Goal: Task Accomplishment & Management: Complete application form

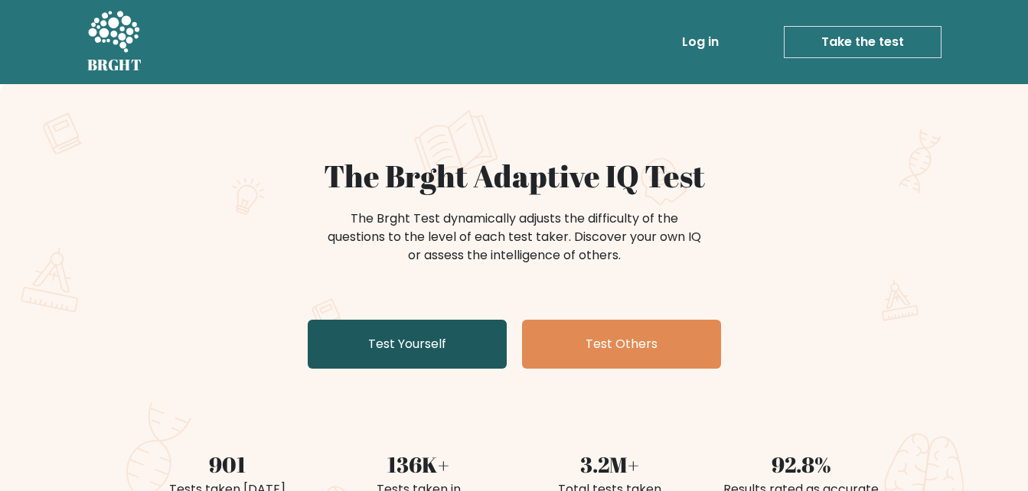
click at [440, 338] on link "Test Yourself" at bounding box center [407, 344] width 199 height 49
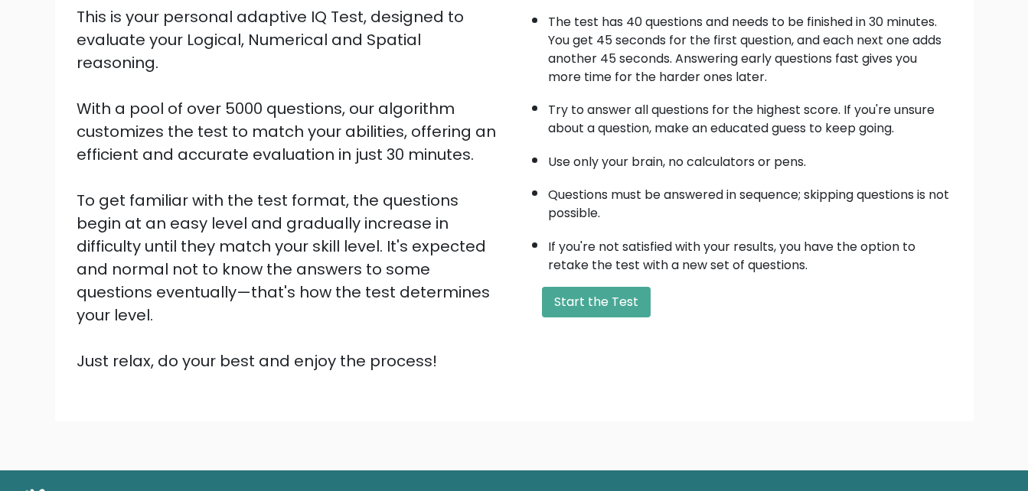
scroll to position [210, 0]
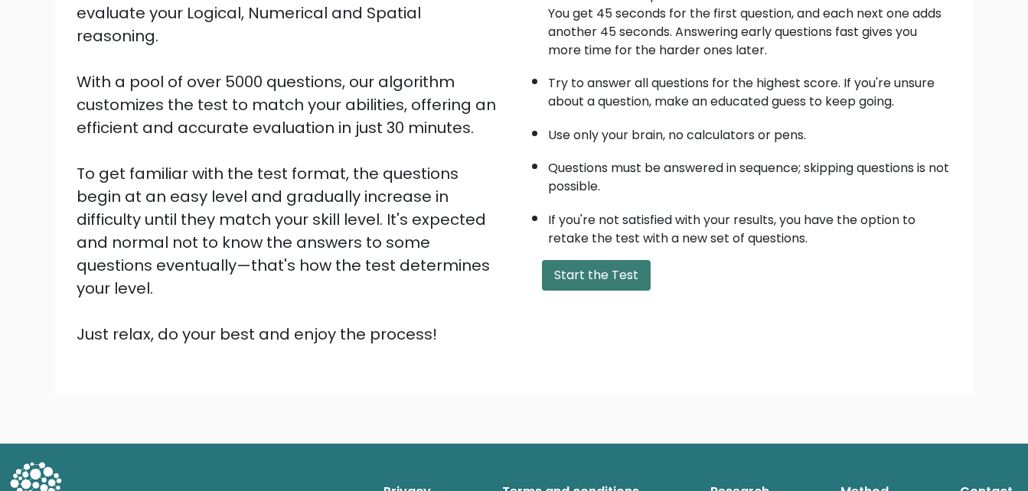
click at [608, 276] on button "Start the Test" at bounding box center [596, 275] width 109 height 31
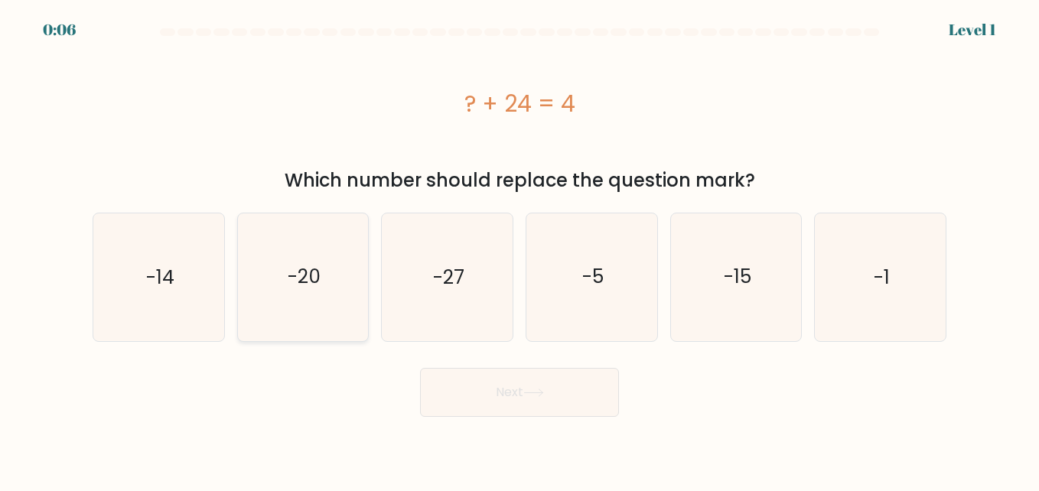
click at [302, 277] on text "-20" at bounding box center [304, 277] width 33 height 27
click at [520, 249] on input "b. -20" at bounding box center [520, 248] width 1 height 4
radio input "true"
click at [501, 398] on button "Next" at bounding box center [519, 392] width 199 height 49
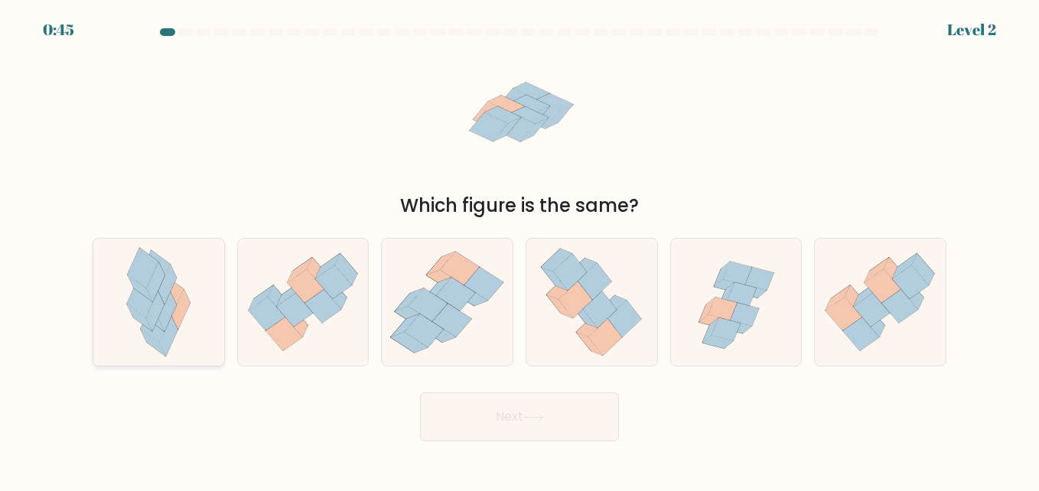
click at [147, 308] on icon at bounding box center [142, 297] width 31 height 41
click at [520, 249] on input "a." at bounding box center [520, 248] width 1 height 4
radio input "true"
click at [495, 426] on button "Next" at bounding box center [519, 417] width 199 height 49
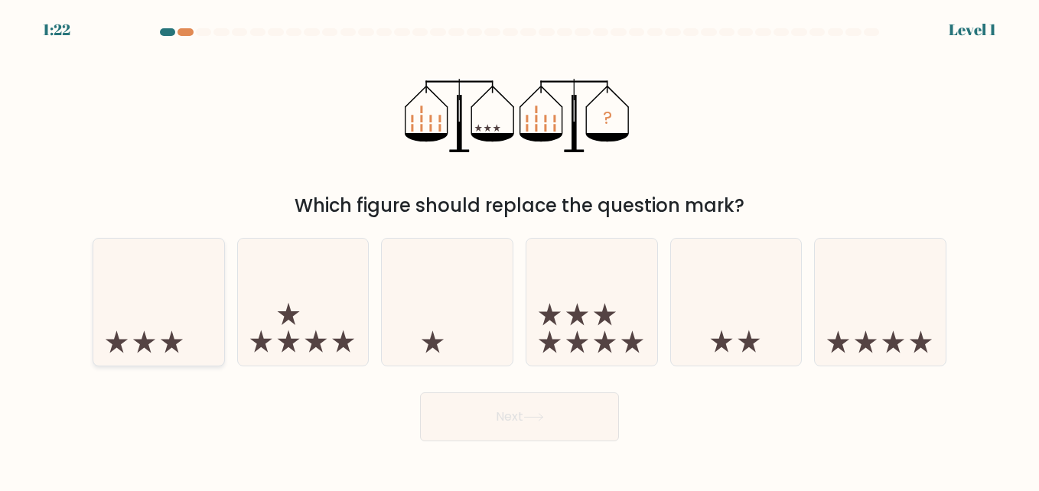
drag, startPoint x: 152, startPoint y: 339, endPoint x: 164, endPoint y: 336, distance: 12.6
click at [153, 339] on icon at bounding box center [158, 302] width 131 height 108
click at [520, 249] on input "a." at bounding box center [520, 248] width 1 height 4
radio input "true"
click at [553, 402] on button "Next" at bounding box center [519, 417] width 199 height 49
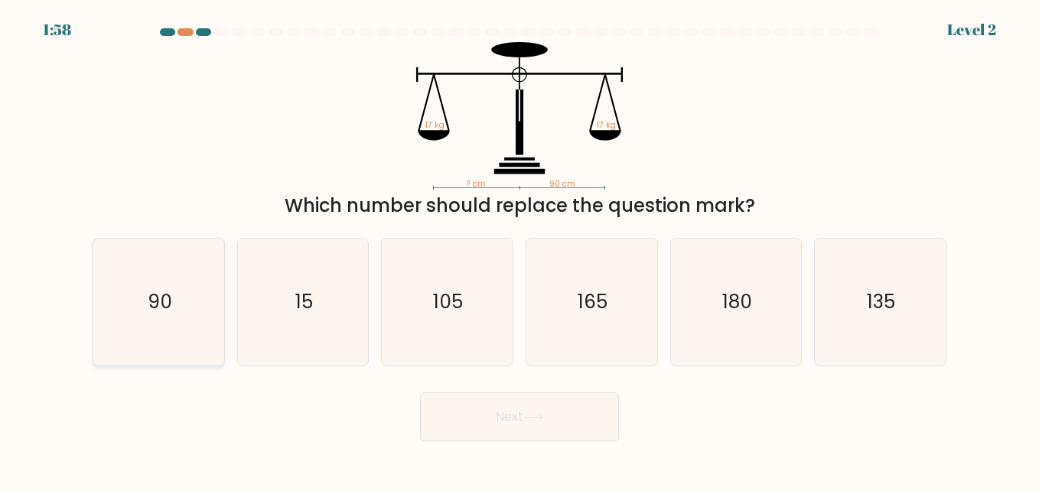
click at [155, 311] on text "90" at bounding box center [160, 302] width 24 height 27
click at [520, 249] on input "a. 90" at bounding box center [520, 248] width 1 height 4
radio input "true"
click at [488, 415] on button "Next" at bounding box center [519, 417] width 199 height 49
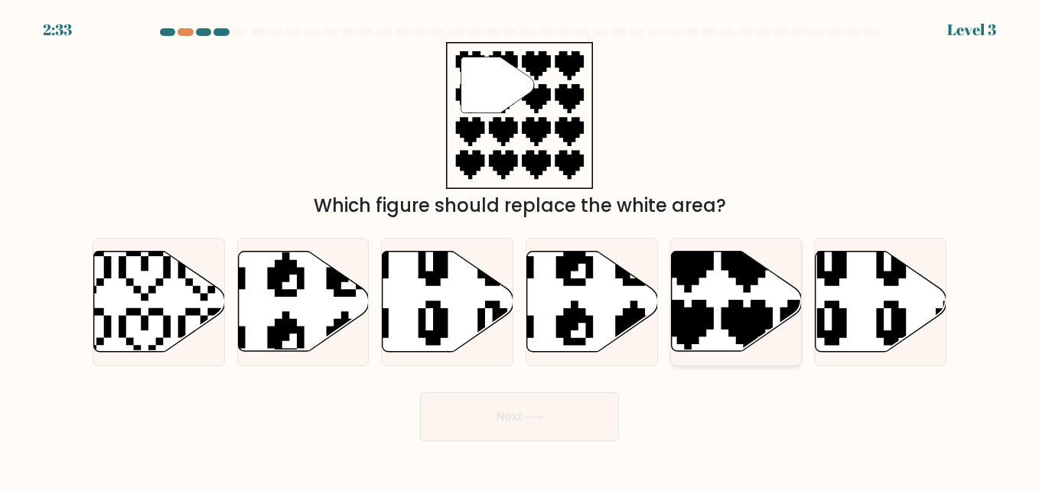
click at [706, 281] on icon at bounding box center [736, 302] width 131 height 100
click at [520, 249] on input "e." at bounding box center [520, 248] width 1 height 4
radio input "true"
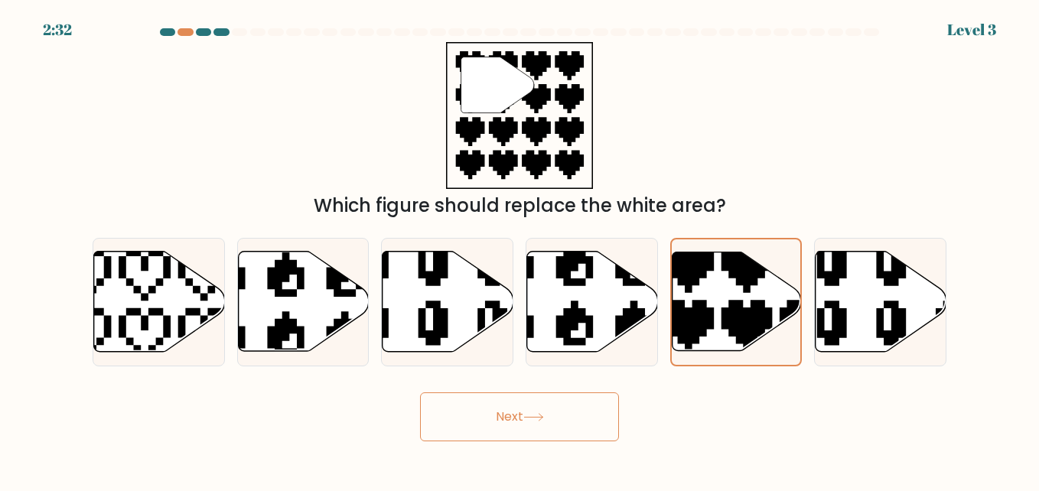
click at [541, 416] on icon at bounding box center [533, 417] width 21 height 8
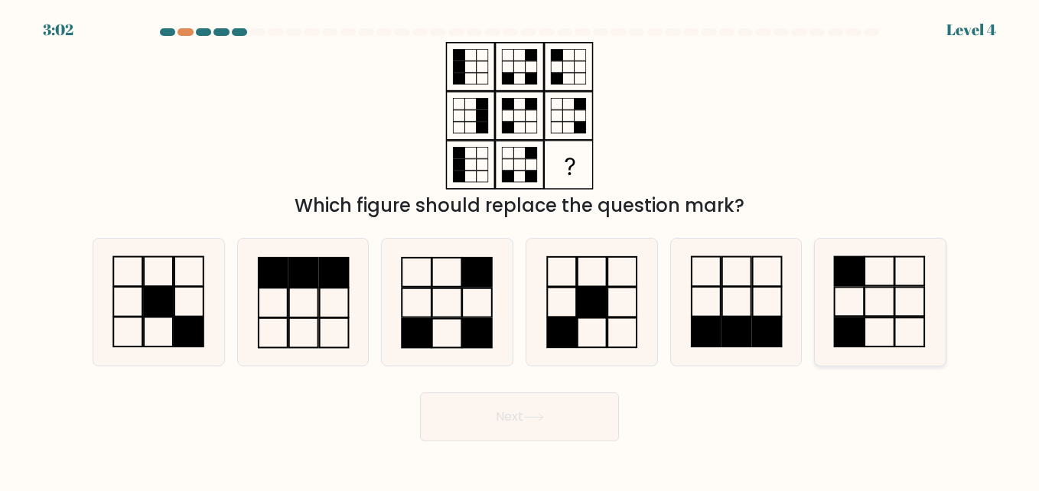
click at [902, 295] on icon at bounding box center [880, 302] width 127 height 127
click at [520, 249] on input "f." at bounding box center [520, 248] width 1 height 4
radio input "true"
click at [530, 409] on button "Next" at bounding box center [519, 417] width 199 height 49
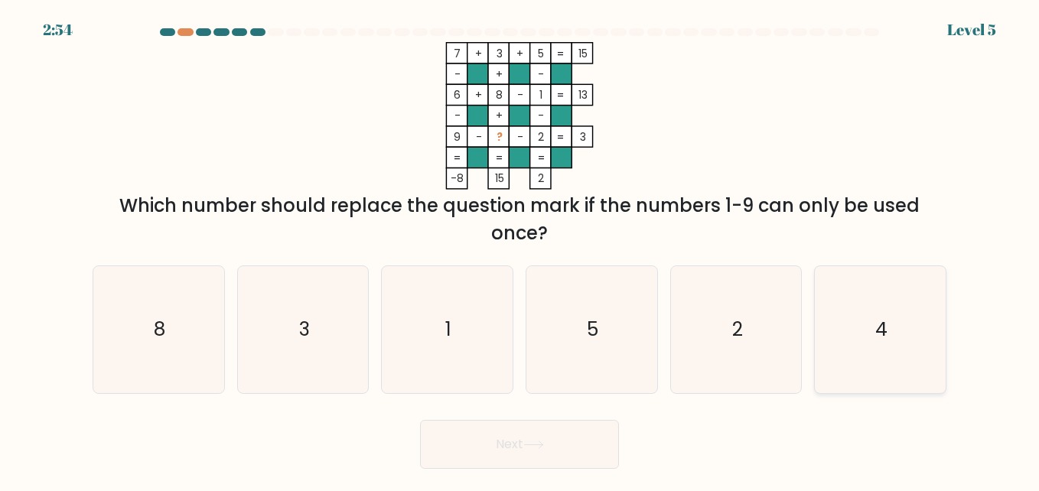
click at [885, 329] on text "4" at bounding box center [882, 329] width 12 height 27
click at [520, 249] on input "f. 4" at bounding box center [520, 248] width 1 height 4
radio input "true"
click at [550, 437] on button "Next" at bounding box center [519, 444] width 199 height 49
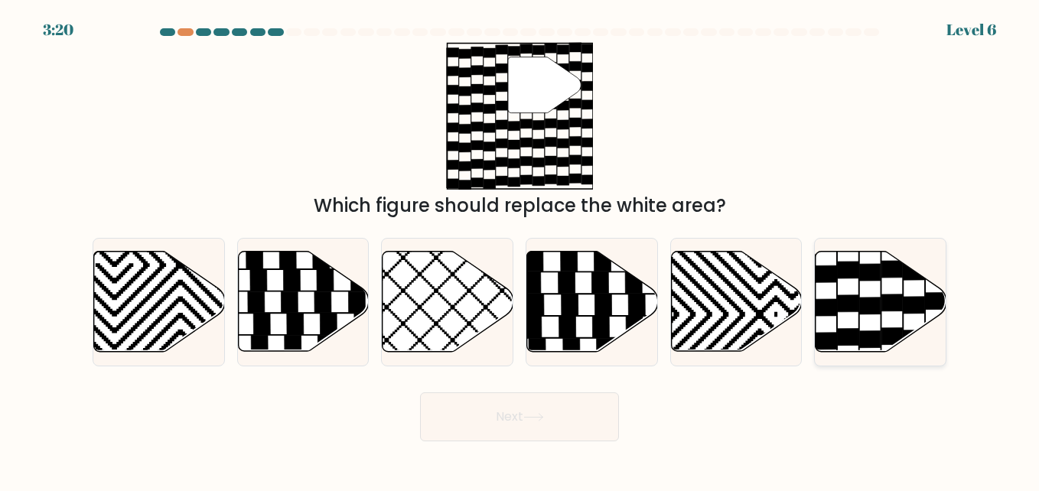
click at [866, 305] on icon at bounding box center [870, 306] width 21 height 17
click at [520, 249] on input "f." at bounding box center [520, 248] width 1 height 4
radio input "true"
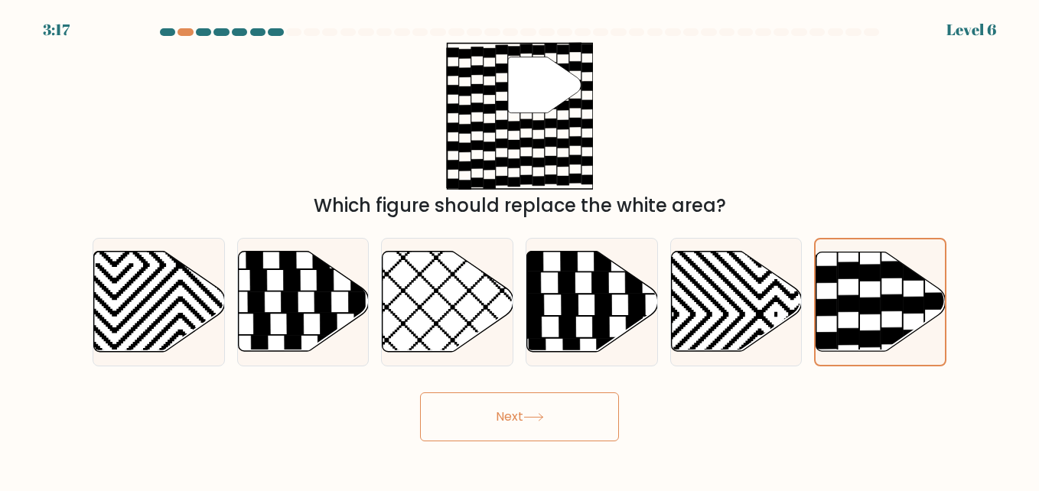
click at [545, 411] on button "Next" at bounding box center [519, 417] width 199 height 49
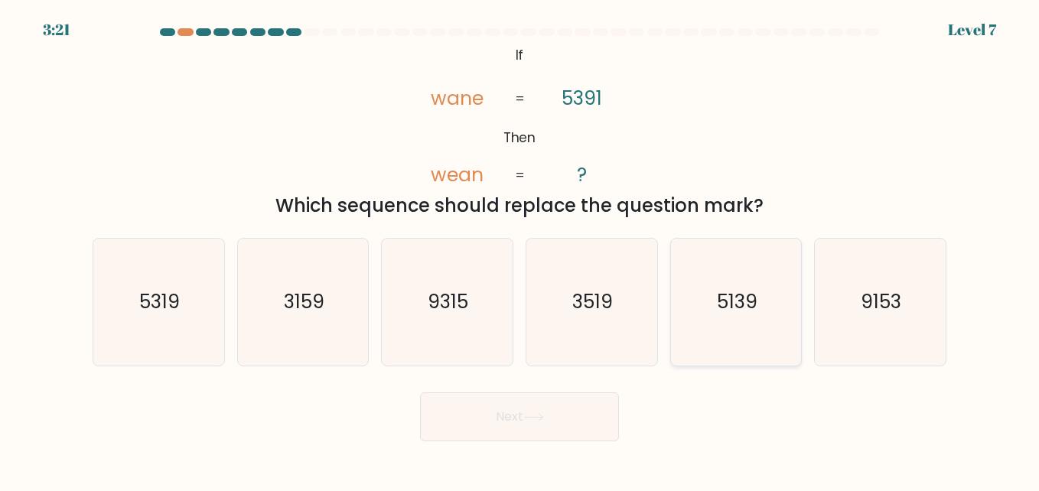
click at [744, 302] on text "5139" at bounding box center [737, 302] width 41 height 27
click at [520, 249] on input "e. 5139" at bounding box center [520, 248] width 1 height 4
radio input "true"
click at [515, 413] on button "Next" at bounding box center [519, 417] width 199 height 49
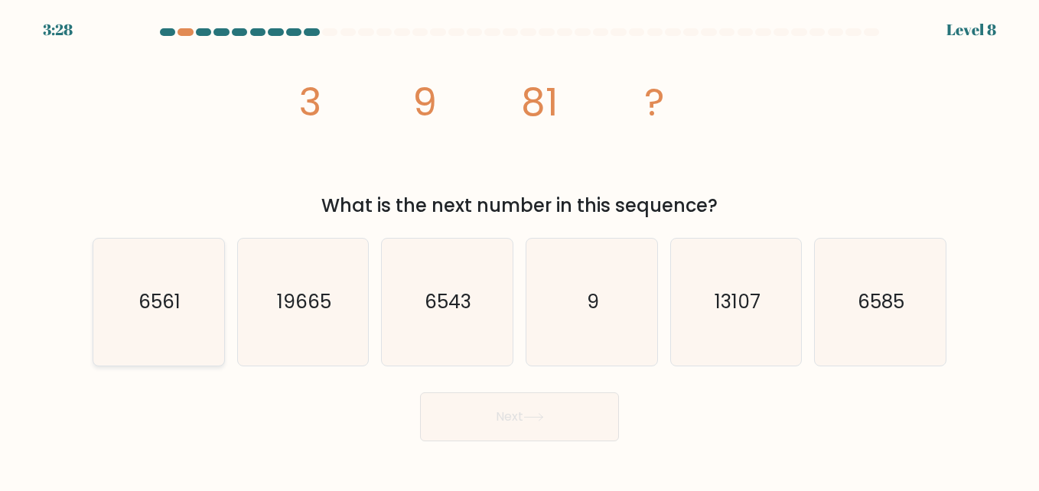
click at [174, 302] on text "6561" at bounding box center [160, 302] width 42 height 27
click at [520, 249] on input "a. 6561" at bounding box center [520, 248] width 1 height 4
radio input "true"
click at [512, 423] on button "Next" at bounding box center [519, 417] width 199 height 49
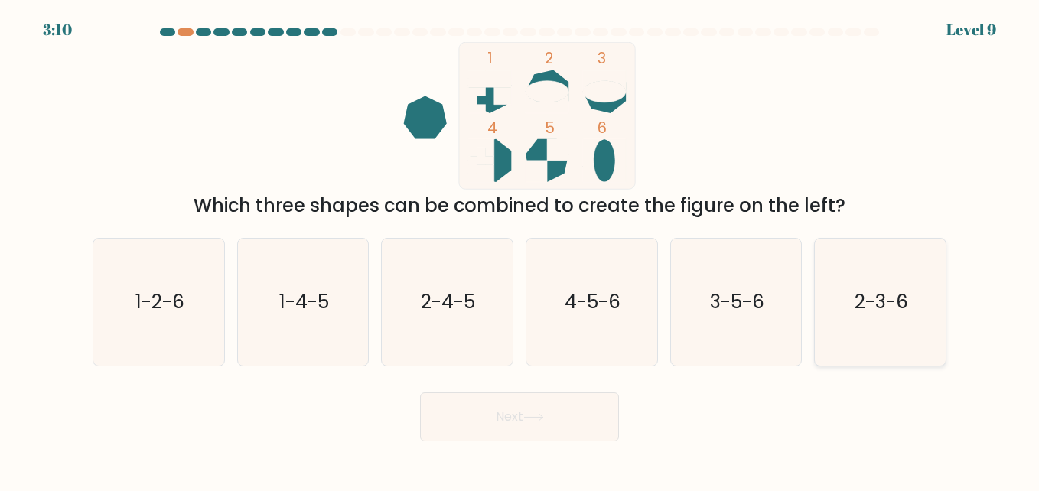
click at [882, 305] on text "2-3-6" at bounding box center [882, 302] width 54 height 27
click at [520, 249] on input "f. 2-3-6" at bounding box center [520, 248] width 1 height 4
radio input "true"
click at [552, 413] on button "Next" at bounding box center [519, 417] width 199 height 49
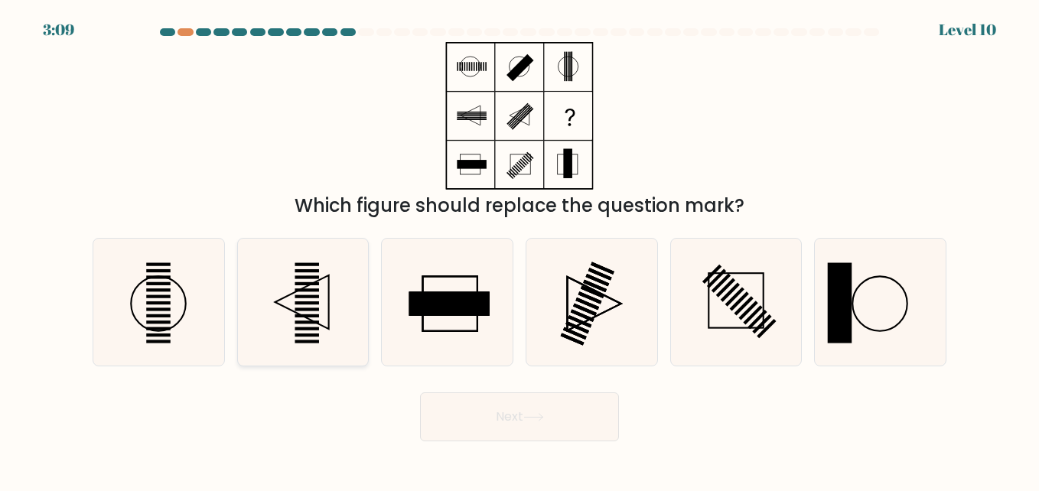
drag, startPoint x: 318, startPoint y: 317, endPoint x: 353, endPoint y: 329, distance: 37.3
click at [353, 329] on icon at bounding box center [303, 302] width 127 height 127
click at [520, 249] on input "b." at bounding box center [520, 248] width 1 height 4
radio input "true"
click at [531, 420] on icon at bounding box center [533, 417] width 21 height 8
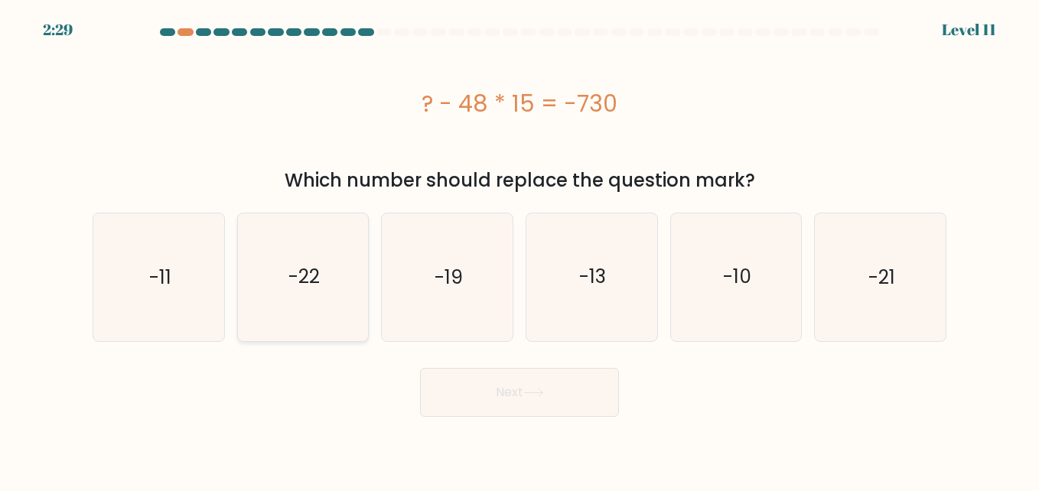
click at [311, 287] on text "-22" at bounding box center [304, 277] width 31 height 27
click at [520, 249] on input "b. -22" at bounding box center [520, 248] width 1 height 4
radio input "true"
click at [489, 399] on button "Next" at bounding box center [519, 392] width 199 height 49
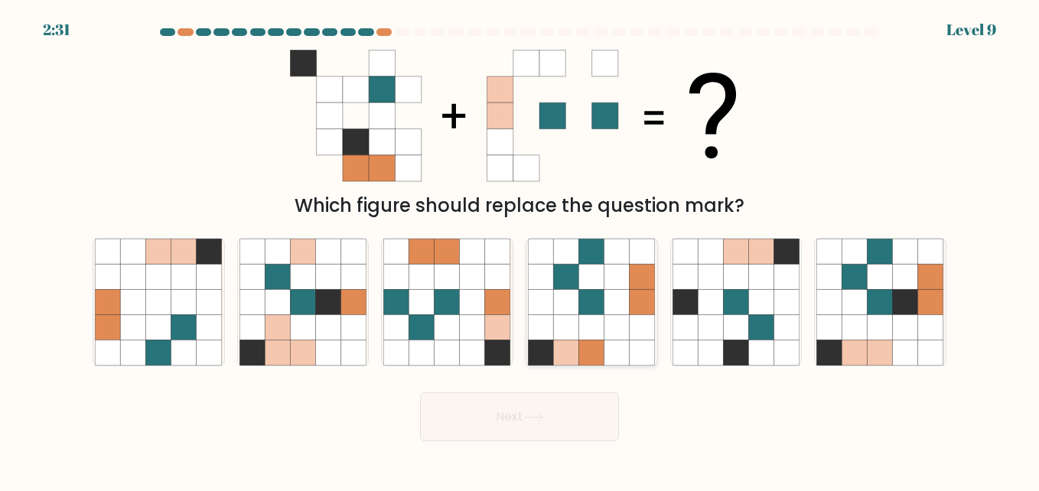
click at [600, 302] on icon at bounding box center [591, 301] width 25 height 25
click at [520, 249] on input "d." at bounding box center [520, 248] width 1 height 4
radio input "true"
click at [521, 405] on button "Next" at bounding box center [519, 417] width 199 height 49
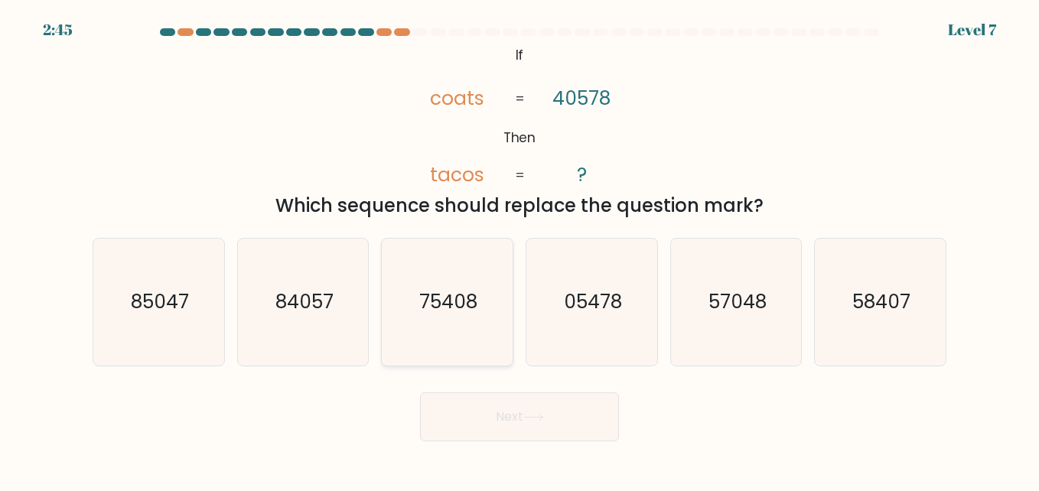
click at [444, 308] on text "75408" at bounding box center [448, 302] width 58 height 27
click at [520, 249] on input "c. 75408" at bounding box center [520, 248] width 1 height 4
radio input "true"
click at [510, 416] on button "Next" at bounding box center [519, 417] width 199 height 49
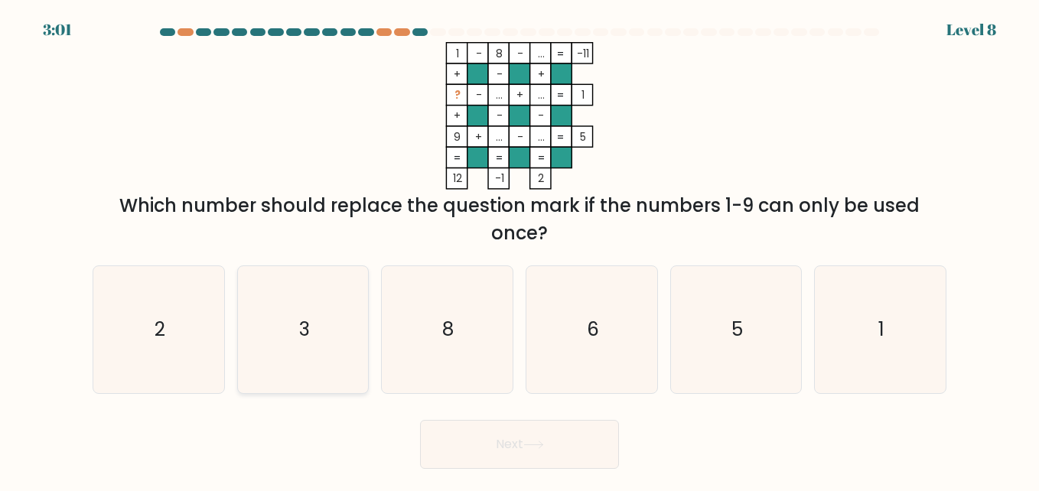
click at [306, 342] on text "3" at bounding box center [304, 329] width 11 height 27
click at [520, 249] on input "b. 3" at bounding box center [520, 248] width 1 height 4
radio input "true"
click at [526, 448] on button "Next" at bounding box center [519, 444] width 199 height 49
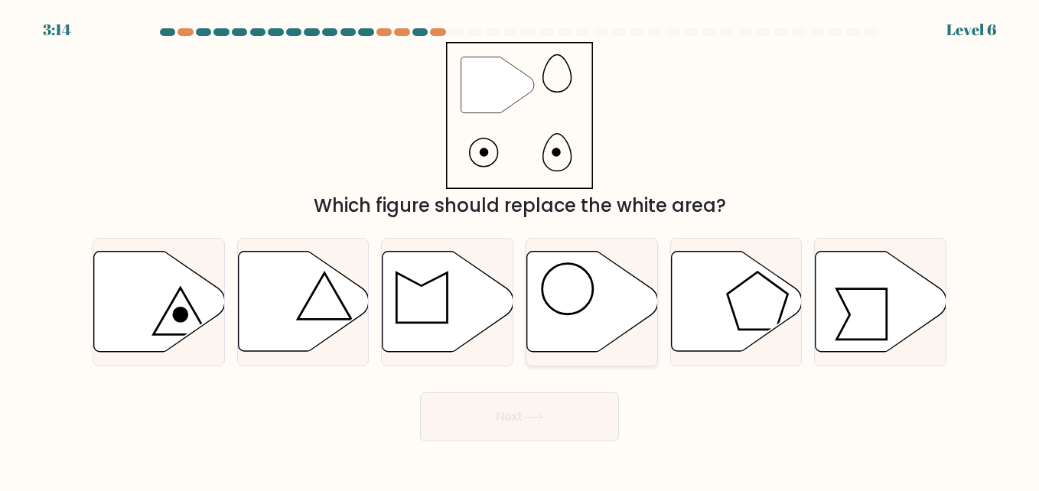
click at [576, 295] on icon at bounding box center [592, 302] width 131 height 100
click at [520, 249] on input "d." at bounding box center [520, 248] width 1 height 4
radio input "true"
click at [521, 409] on button "Next" at bounding box center [519, 417] width 199 height 49
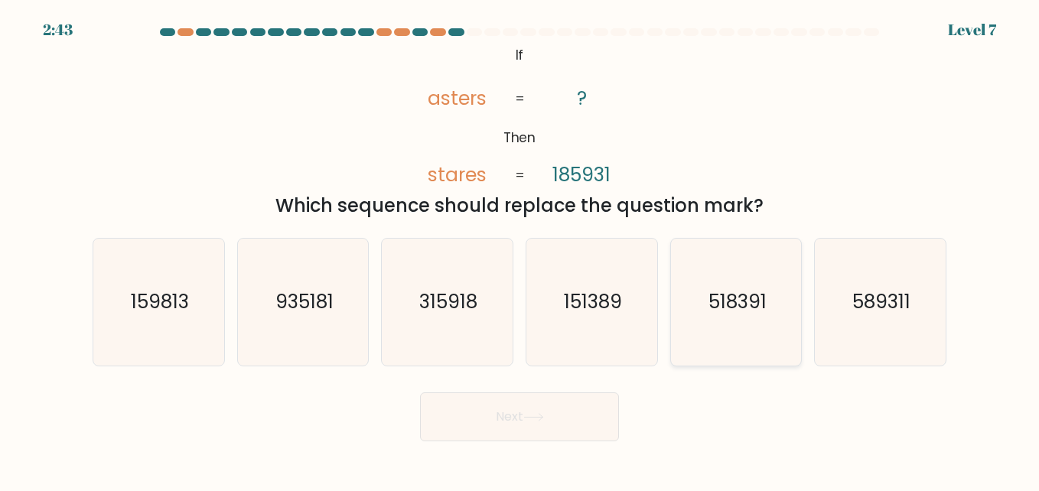
click at [733, 305] on text "518391" at bounding box center [738, 302] width 58 height 27
click at [520, 249] on input "e. 518391" at bounding box center [520, 248] width 1 height 4
radio input "true"
click at [509, 415] on button "Next" at bounding box center [519, 417] width 199 height 49
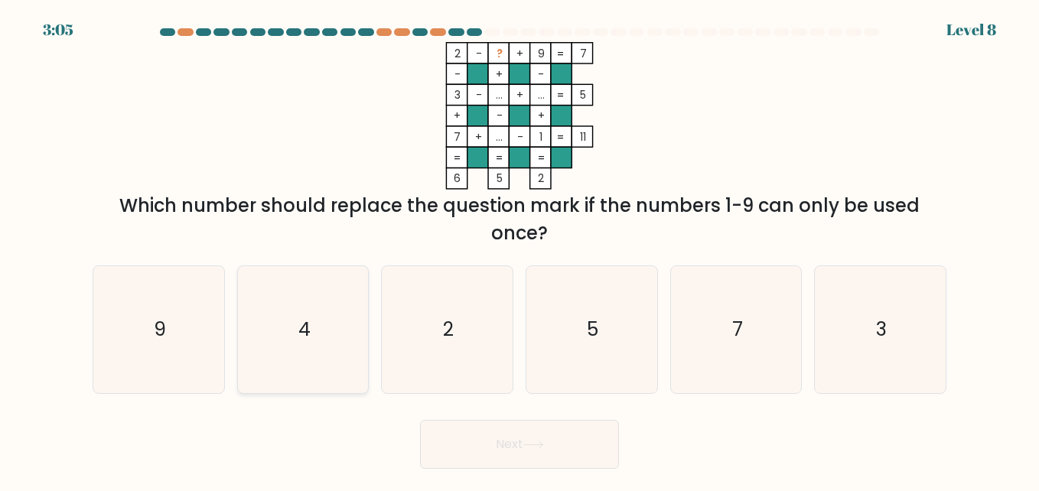
click at [307, 331] on text "4" at bounding box center [304, 329] width 12 height 27
click at [520, 249] on input "b. 4" at bounding box center [520, 248] width 1 height 4
radio input "true"
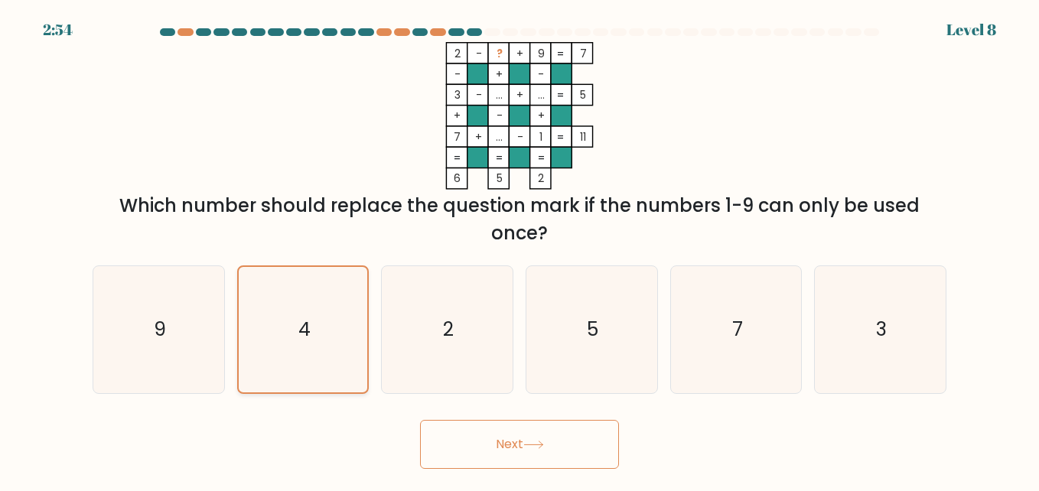
click at [307, 331] on text "4" at bounding box center [304, 329] width 12 height 27
click at [520, 249] on input "b. 4" at bounding box center [520, 248] width 1 height 4
click at [492, 428] on button "Next" at bounding box center [519, 444] width 199 height 49
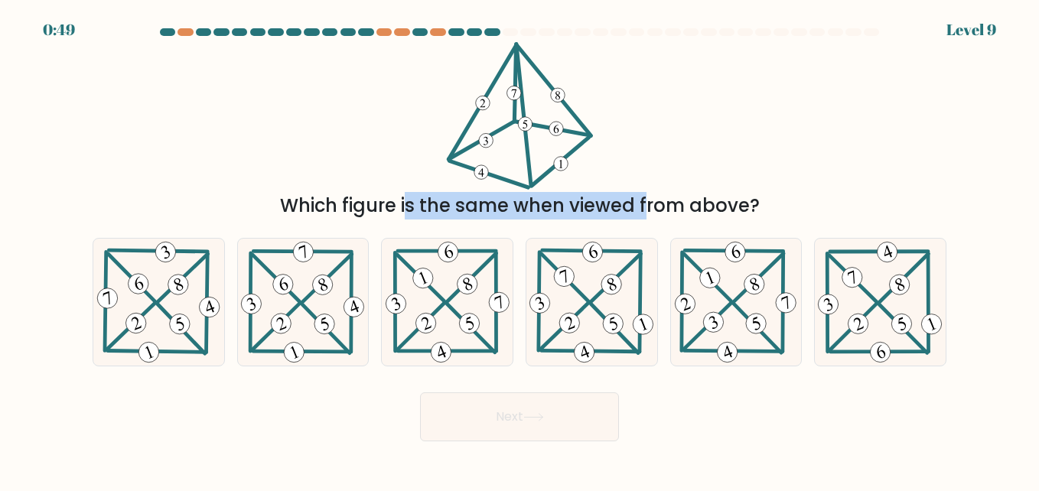
drag, startPoint x: 506, startPoint y: 188, endPoint x: 507, endPoint y: 196, distance: 7.7
click at [507, 196] on div "Which figure is the same when viewed from above?" at bounding box center [519, 131] width 872 height 178
click at [507, 196] on div "Which figure is the same when viewed from above?" at bounding box center [520, 206] width 836 height 28
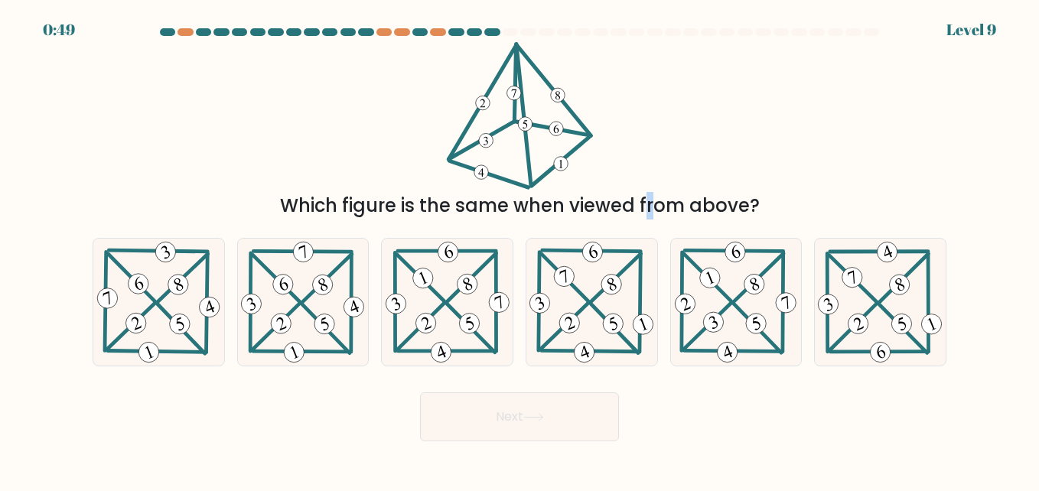
click at [507, 196] on div "Which figure is the same when viewed from above?" at bounding box center [520, 206] width 836 height 28
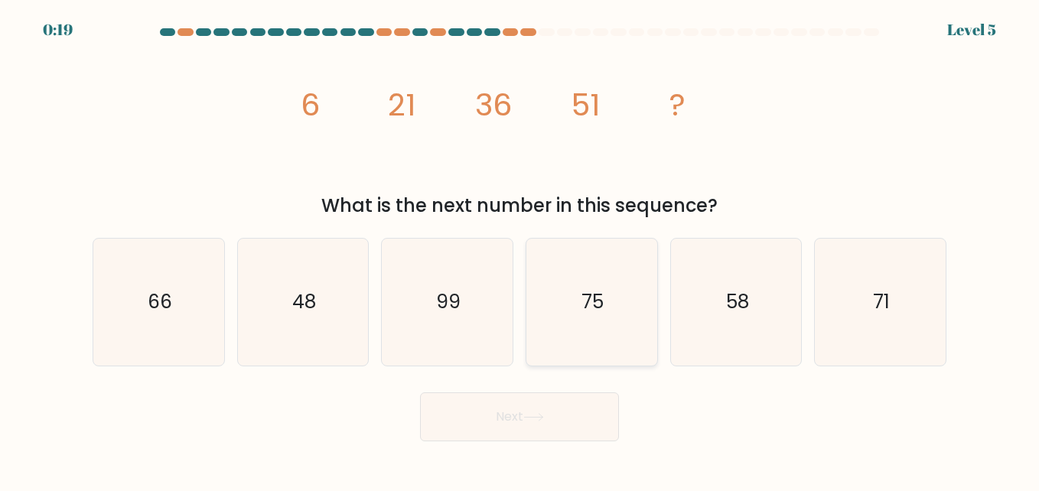
click at [592, 308] on text "75" at bounding box center [593, 302] width 22 height 27
click at [520, 249] on input "d. 75" at bounding box center [520, 248] width 1 height 4
radio input "true"
click at [509, 409] on button "Next" at bounding box center [519, 417] width 199 height 49
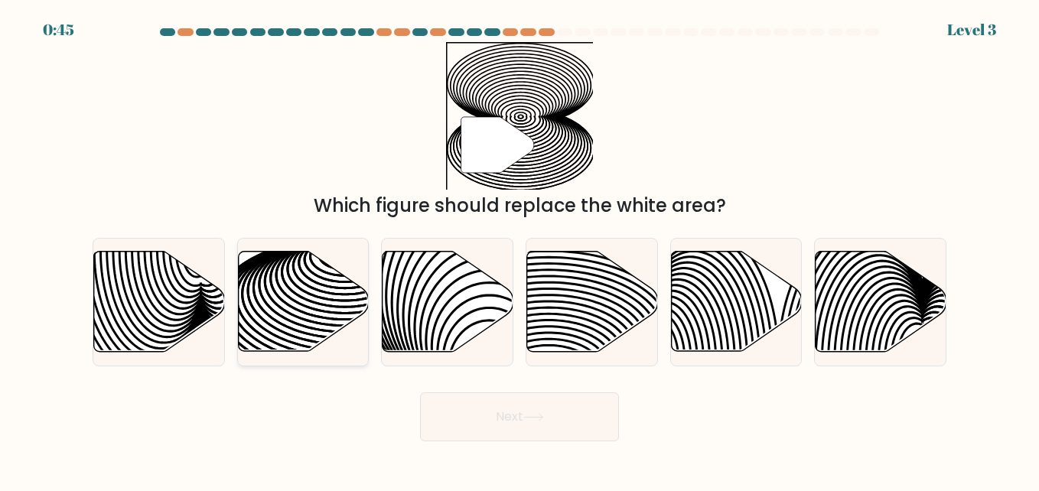
click at [301, 281] on icon at bounding box center [345, 317] width 263 height 132
click at [520, 249] on input "b." at bounding box center [520, 248] width 1 height 4
radio input "true"
click at [519, 423] on button "Next" at bounding box center [519, 417] width 199 height 49
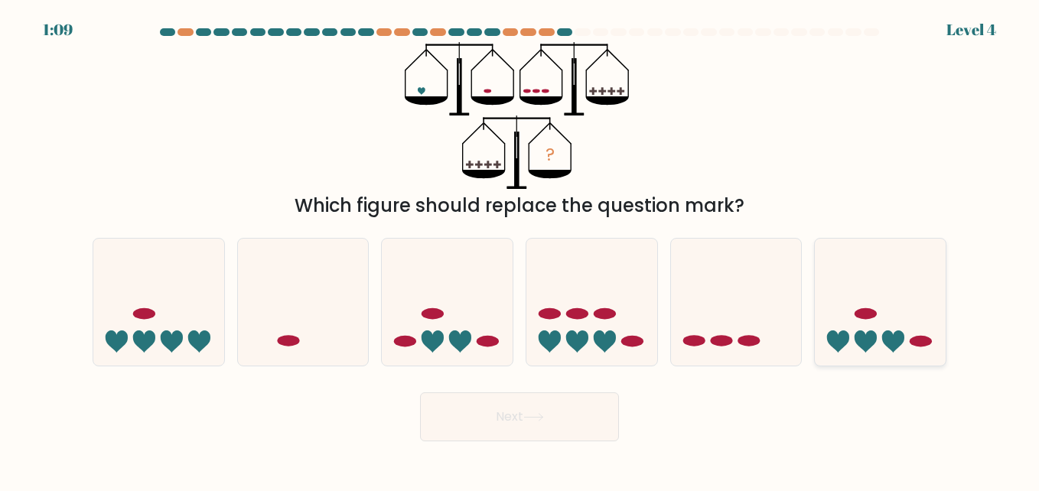
click at [880, 334] on icon at bounding box center [880, 302] width 131 height 108
click at [520, 249] on input "f." at bounding box center [520, 248] width 1 height 4
radio input "true"
click at [533, 417] on icon at bounding box center [533, 417] width 21 height 8
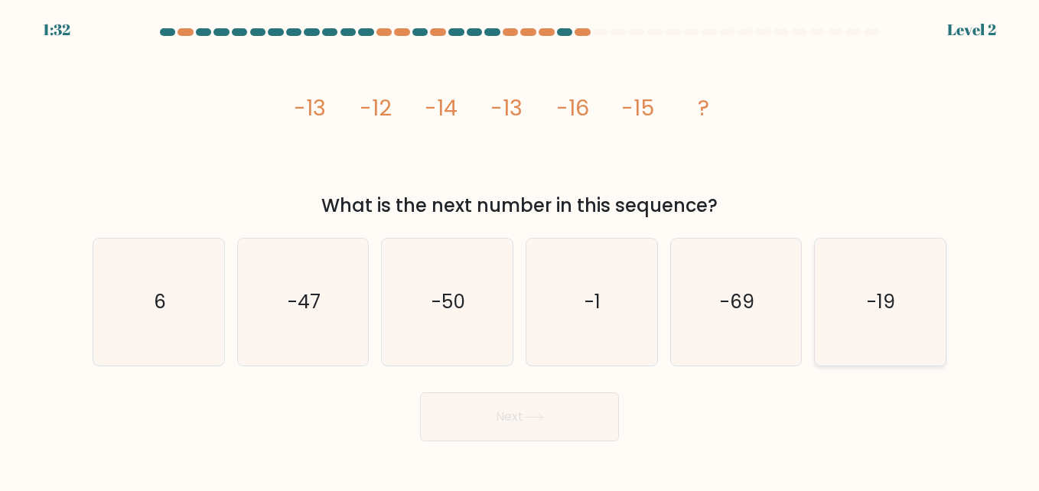
click at [888, 308] on text "-19" at bounding box center [882, 302] width 28 height 27
click at [520, 249] on input "f. -19" at bounding box center [520, 248] width 1 height 4
radio input "true"
click at [505, 428] on button "Next" at bounding box center [519, 417] width 199 height 49
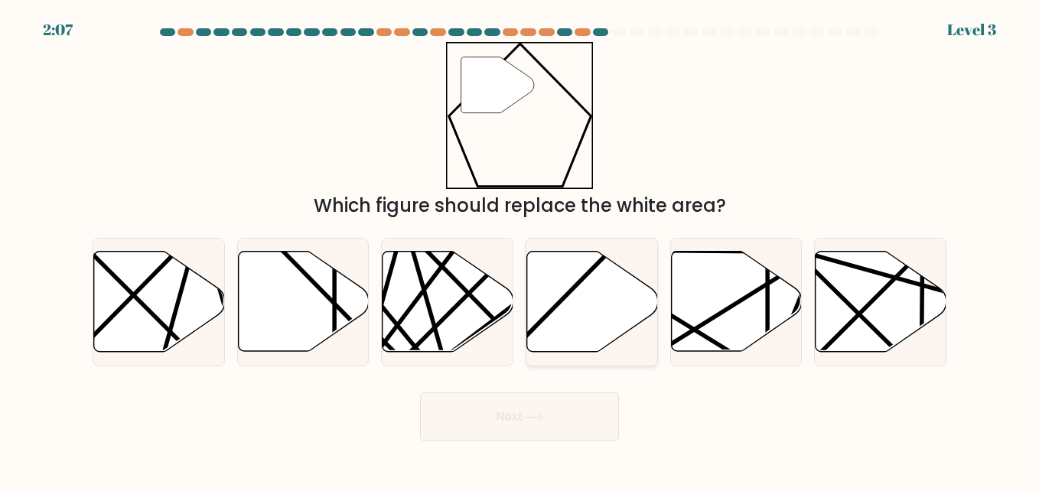
click at [571, 296] on icon at bounding box center [592, 302] width 131 height 100
click at [520, 249] on input "d." at bounding box center [520, 248] width 1 height 4
radio input "true"
click at [521, 411] on button "Next" at bounding box center [519, 417] width 199 height 49
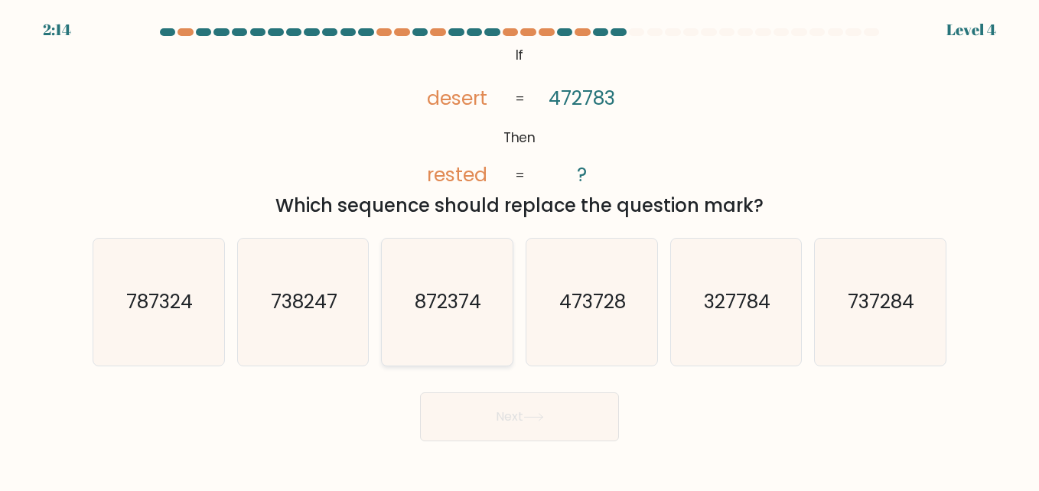
click at [453, 309] on text "872374" at bounding box center [449, 302] width 67 height 27
click at [520, 249] on input "c. 872374" at bounding box center [520, 248] width 1 height 4
radio input "true"
click at [491, 419] on button "Next" at bounding box center [519, 417] width 199 height 49
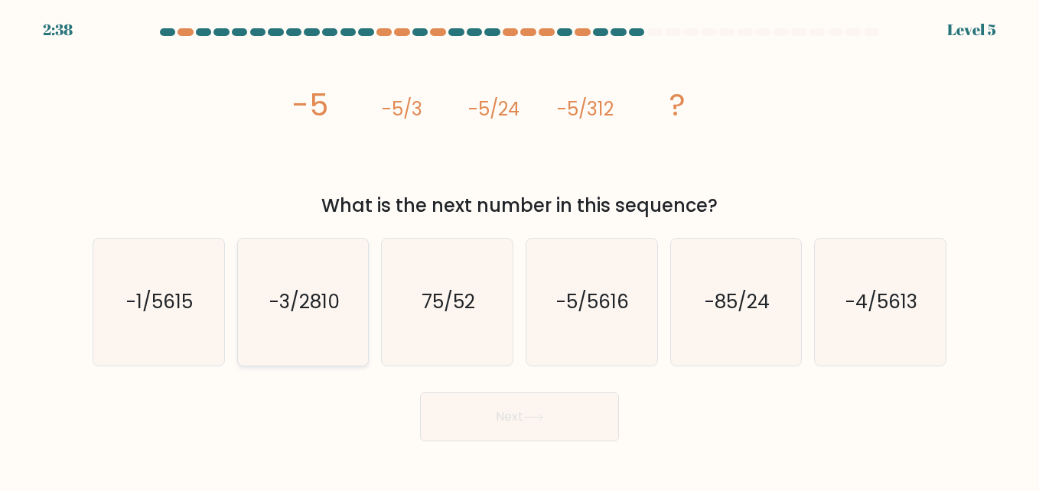
click at [323, 305] on text "-3/2810" at bounding box center [304, 302] width 70 height 27
click at [520, 249] on input "b. -3/2810" at bounding box center [520, 248] width 1 height 4
radio input "true"
click at [488, 415] on button "Next" at bounding box center [519, 417] width 199 height 49
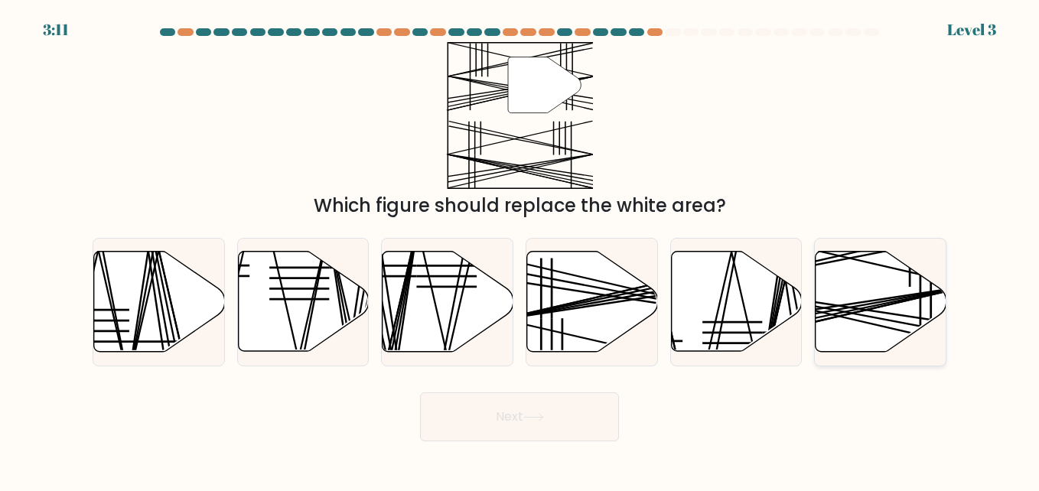
click at [879, 309] on icon at bounding box center [881, 302] width 131 height 100
click at [520, 249] on input "f." at bounding box center [520, 248] width 1 height 4
radio input "true"
click at [503, 414] on button "Next" at bounding box center [519, 417] width 199 height 49
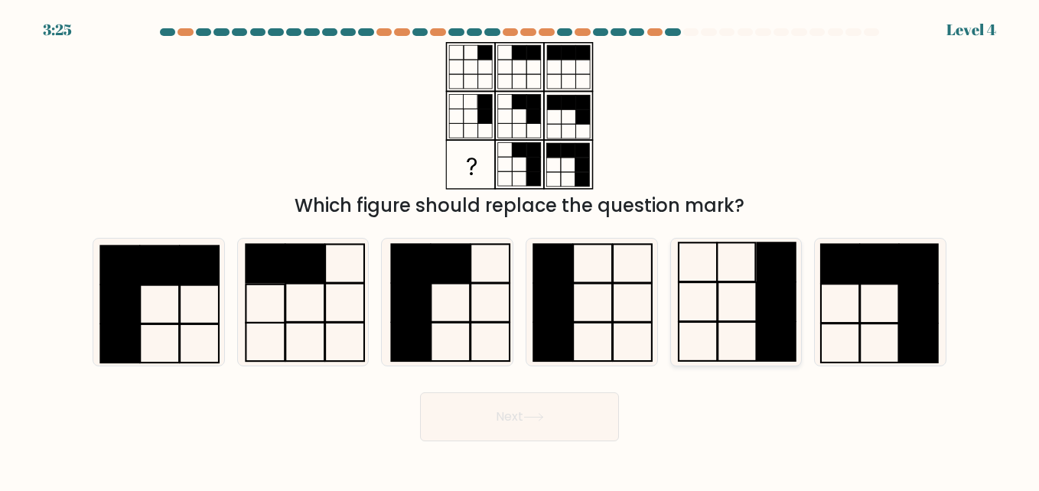
click at [748, 309] on icon at bounding box center [736, 302] width 127 height 127
click at [520, 249] on input "e." at bounding box center [520, 248] width 1 height 4
radio input "true"
click at [530, 414] on icon at bounding box center [533, 417] width 21 height 8
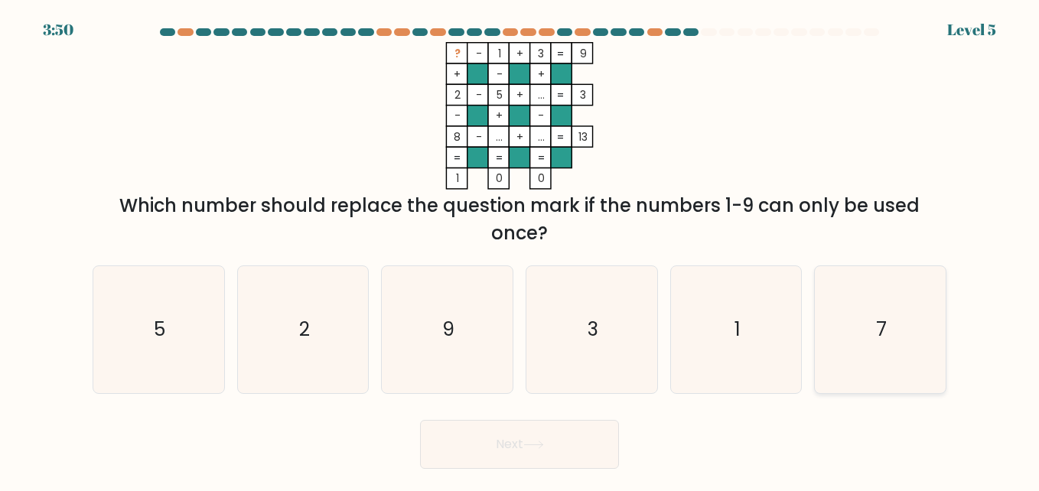
click at [882, 339] on text "7" at bounding box center [881, 329] width 11 height 27
click at [520, 249] on input "f. 7" at bounding box center [520, 248] width 1 height 4
radio input "true"
click at [514, 435] on button "Next" at bounding box center [519, 444] width 199 height 49
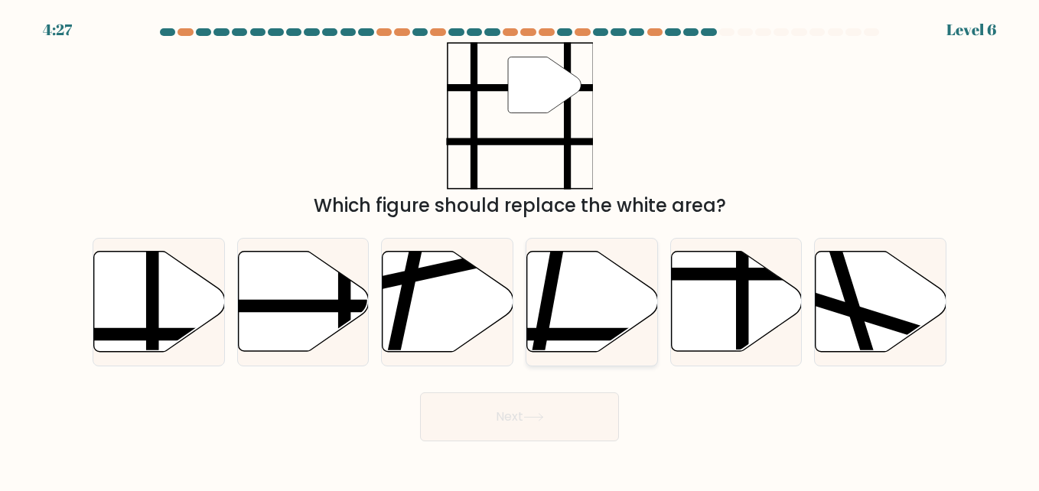
click at [566, 321] on icon at bounding box center [592, 302] width 131 height 100
click at [520, 249] on input "d." at bounding box center [520, 248] width 1 height 4
radio input "true"
click at [540, 416] on icon at bounding box center [533, 417] width 21 height 8
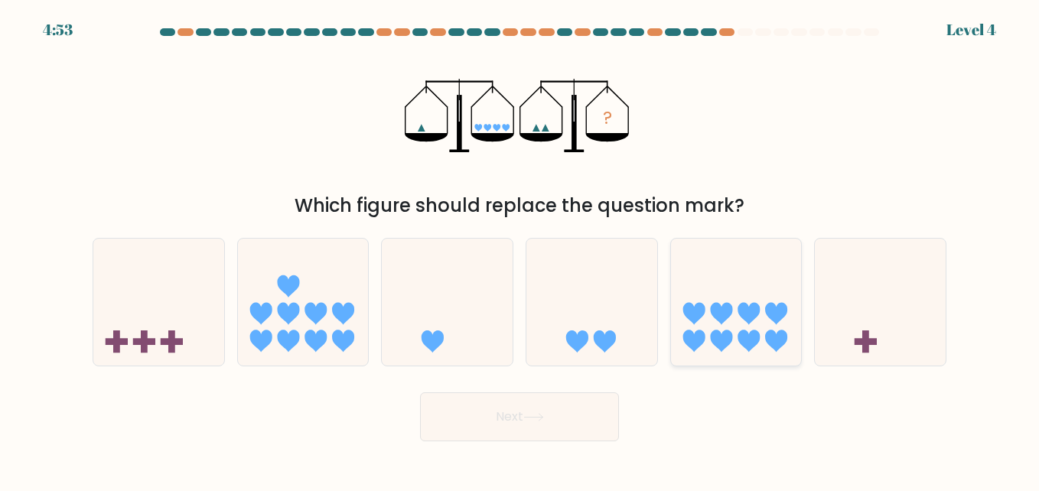
click at [716, 321] on icon at bounding box center [736, 302] width 131 height 108
click at [520, 249] on input "e." at bounding box center [520, 248] width 1 height 4
radio input "true"
click at [517, 413] on button "Next" at bounding box center [519, 417] width 199 height 49
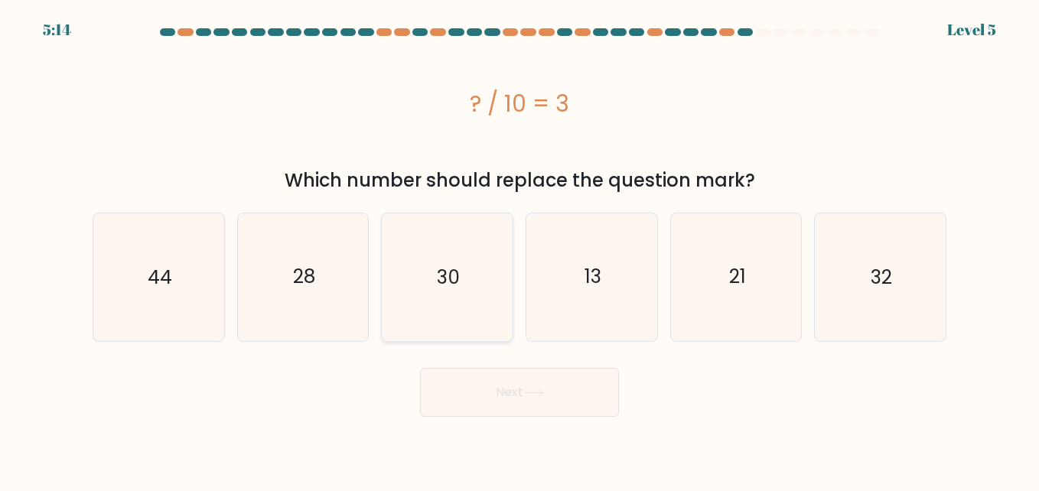
click at [444, 279] on text "30" at bounding box center [448, 277] width 23 height 27
click at [520, 249] on input "c. 30" at bounding box center [520, 248] width 1 height 4
radio input "true"
click at [504, 388] on button "Next" at bounding box center [519, 392] width 199 height 49
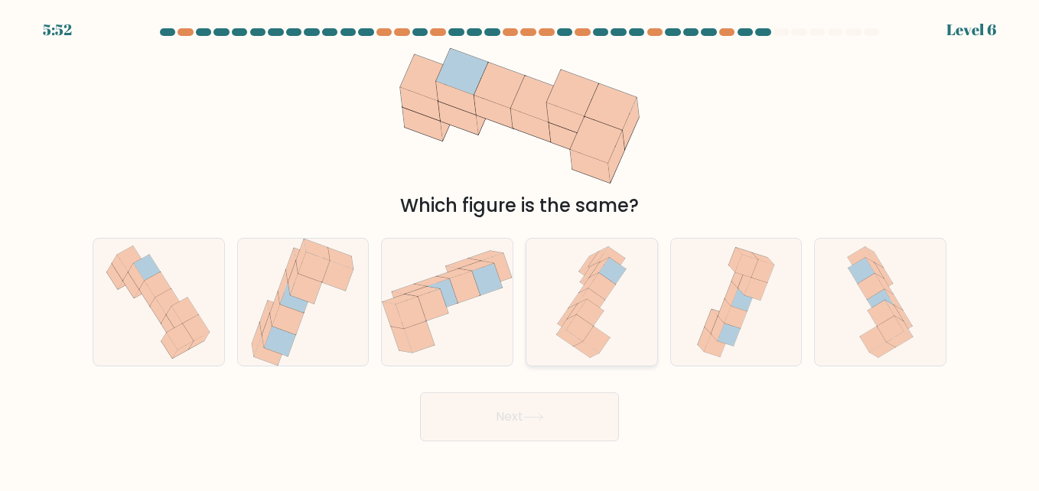
click at [582, 310] on icon at bounding box center [591, 312] width 28 height 27
click at [520, 249] on input "d." at bounding box center [520, 248] width 1 height 4
radio input "true"
click at [552, 409] on button "Next" at bounding box center [519, 417] width 199 height 49
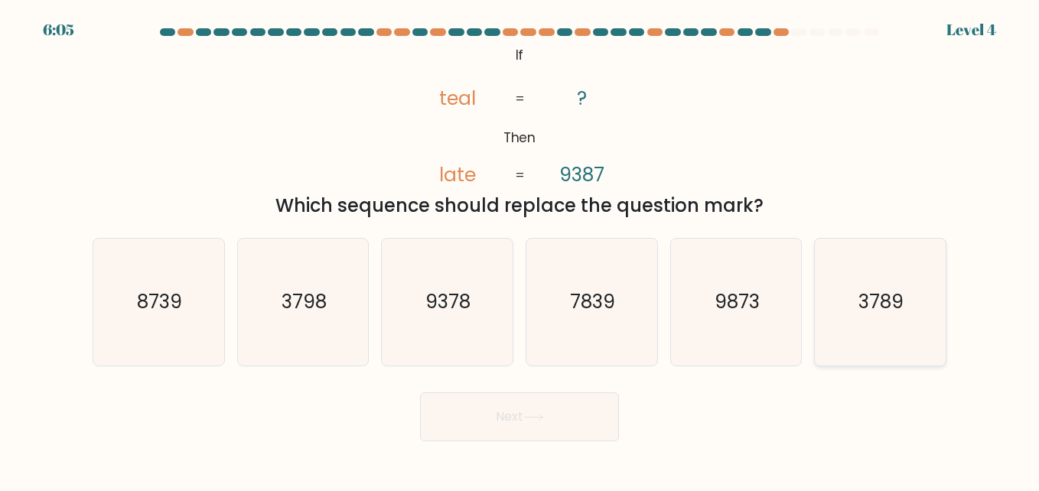
click at [879, 309] on text "3789" at bounding box center [881, 302] width 45 height 27
click at [520, 249] on input "f. 3789" at bounding box center [520, 248] width 1 height 4
radio input "true"
click at [512, 407] on button "Next" at bounding box center [519, 417] width 199 height 49
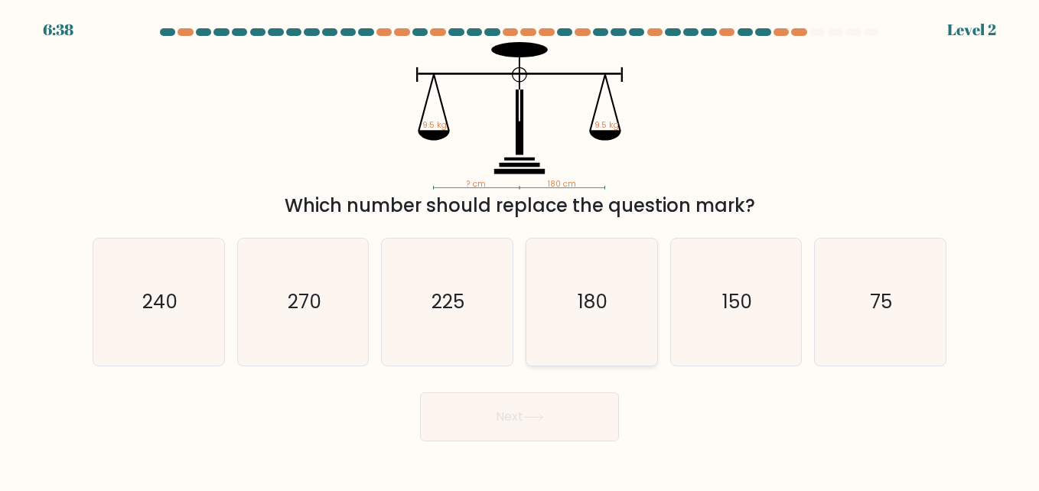
click at [600, 308] on text "180" at bounding box center [593, 302] width 30 height 27
click at [520, 249] on input "d. 180" at bounding box center [520, 248] width 1 height 4
radio input "true"
click at [524, 415] on button "Next" at bounding box center [519, 417] width 199 height 49
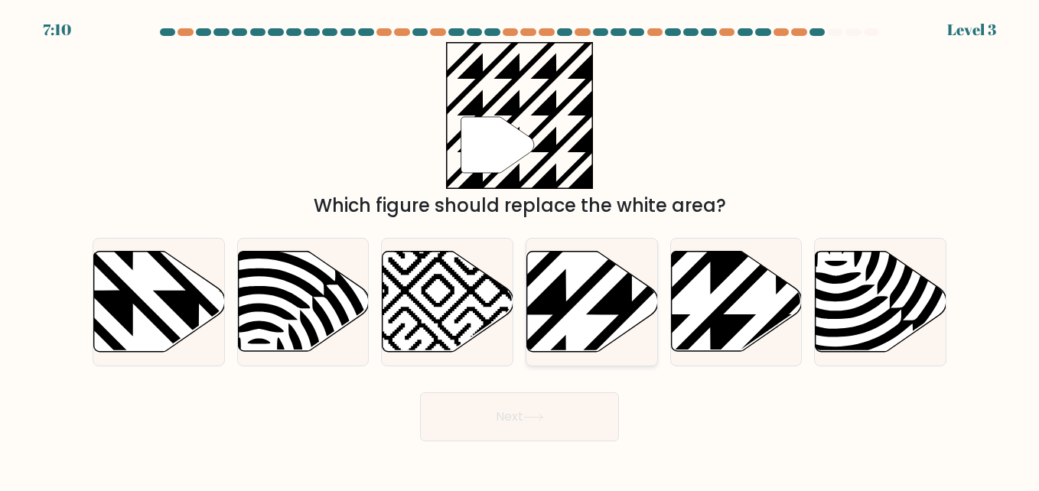
click at [567, 300] on icon at bounding box center [592, 302] width 131 height 100
click at [520, 249] on input "d." at bounding box center [520, 248] width 1 height 4
radio input "true"
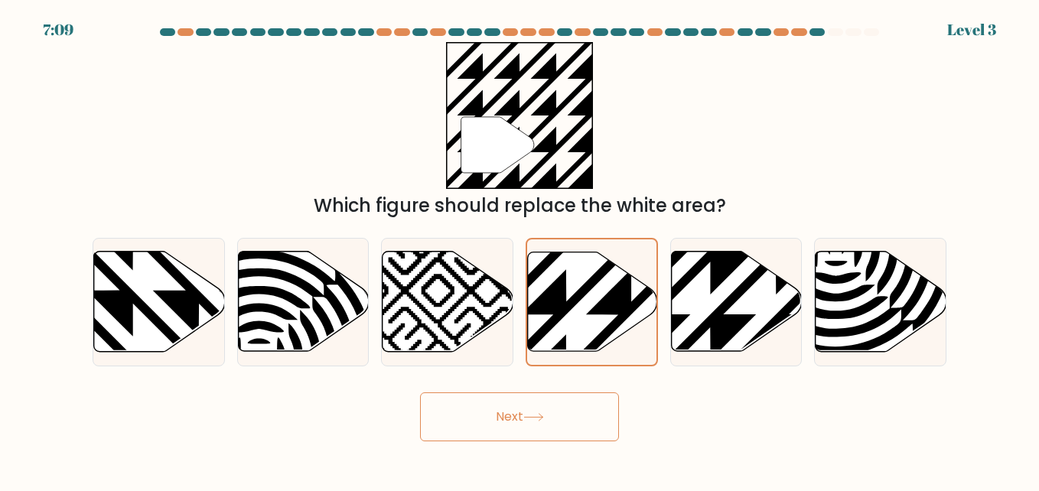
click at [521, 416] on button "Next" at bounding box center [519, 417] width 199 height 49
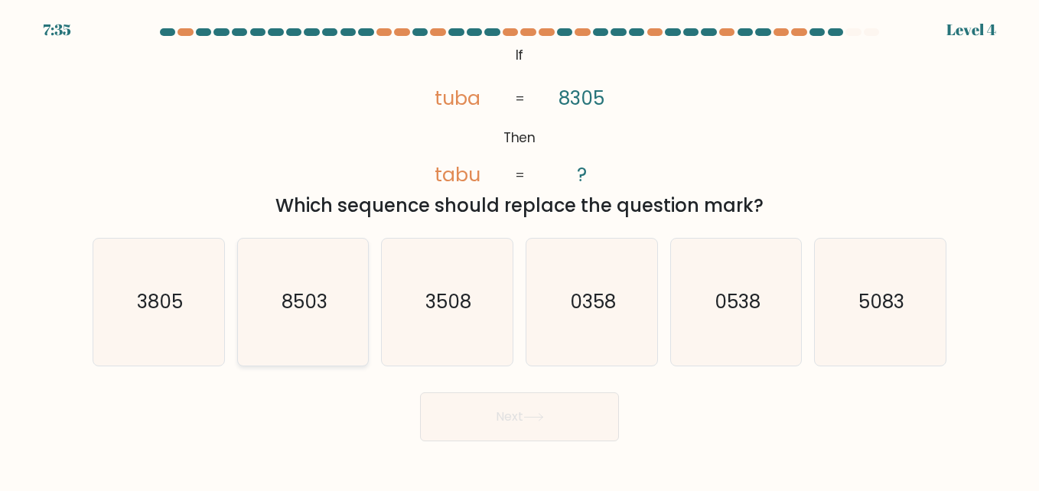
click at [314, 303] on text "8503" at bounding box center [305, 302] width 46 height 27
click at [520, 249] on input "b. 8503" at bounding box center [520, 248] width 1 height 4
radio input "true"
click at [525, 422] on button "Next" at bounding box center [519, 417] width 199 height 49
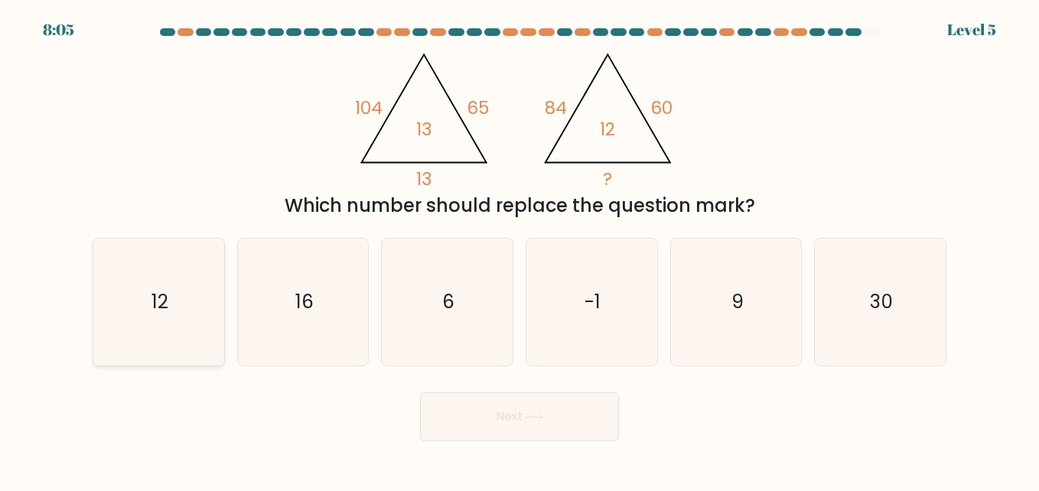
click at [156, 299] on text "12" at bounding box center [160, 302] width 17 height 27
click at [520, 249] on input "a. 12" at bounding box center [520, 248] width 1 height 4
radio input "true"
click at [484, 412] on button "Next" at bounding box center [519, 417] width 199 height 49
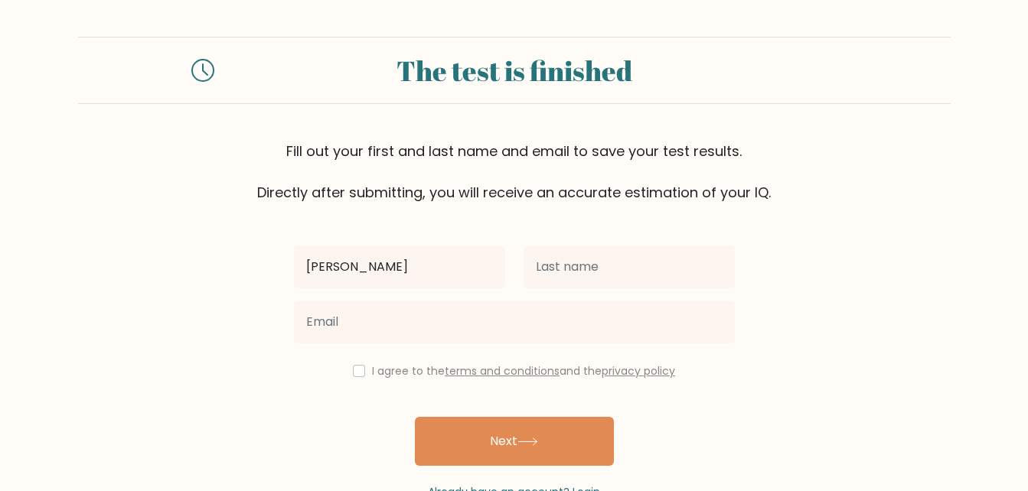
type input "[PERSON_NAME]"
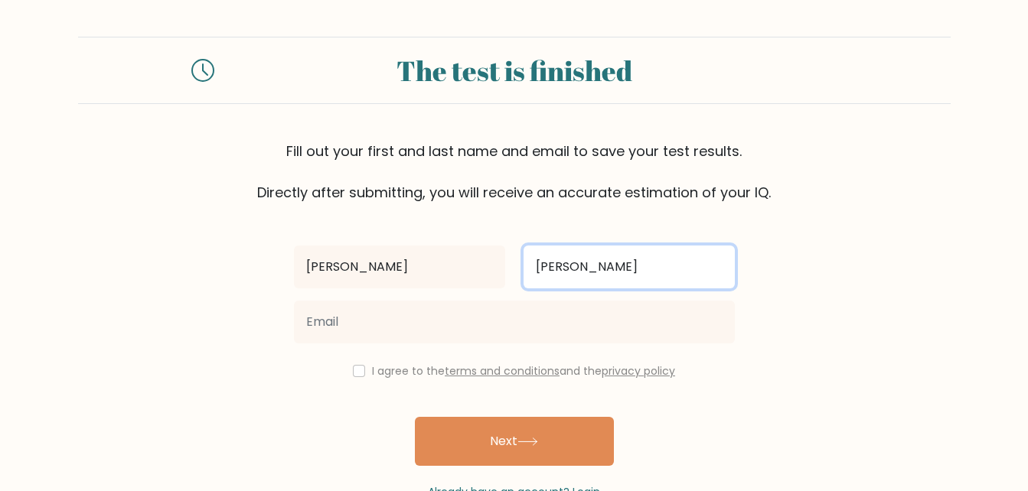
type input "[PERSON_NAME]"
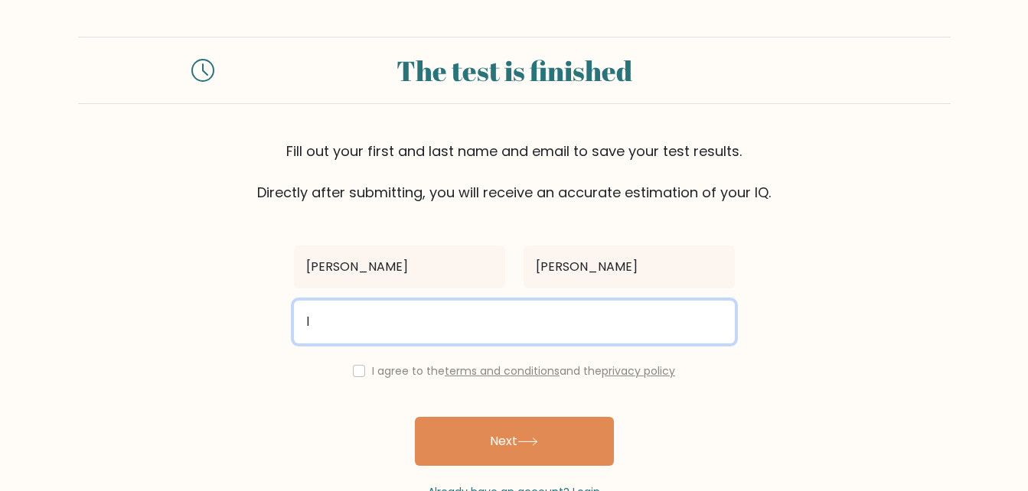
type input "[EMAIL_ADDRESS][DOMAIN_NAME]"
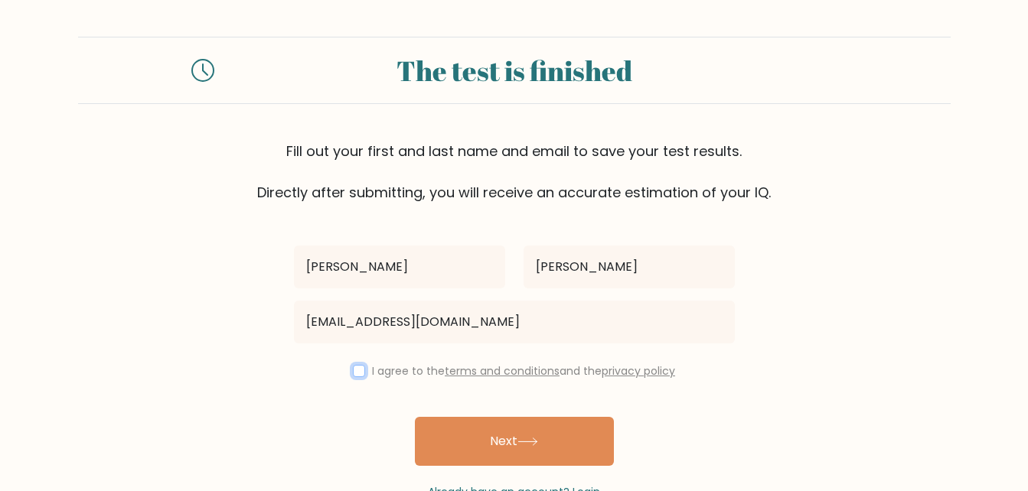
click at [354, 373] on input "checkbox" at bounding box center [359, 371] width 12 height 12
checkbox input "true"
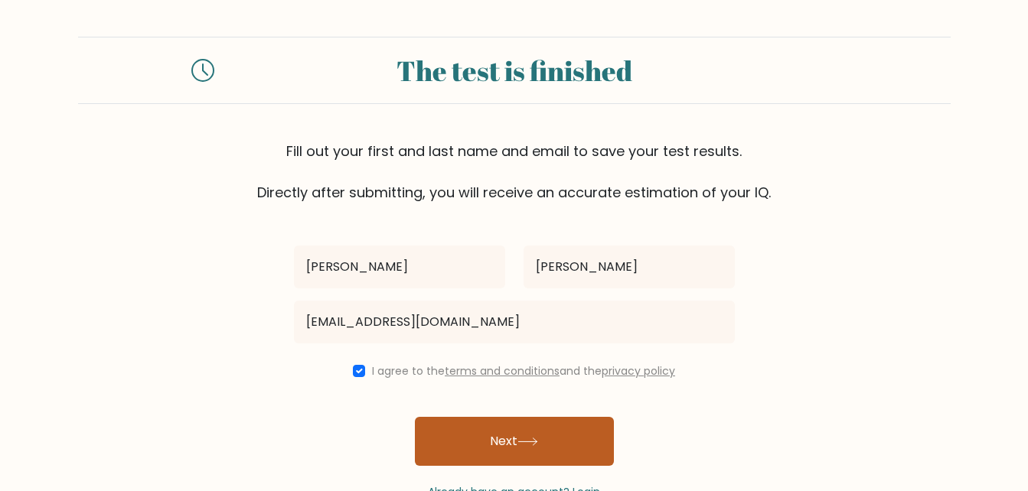
click at [517, 453] on button "Next" at bounding box center [514, 441] width 199 height 49
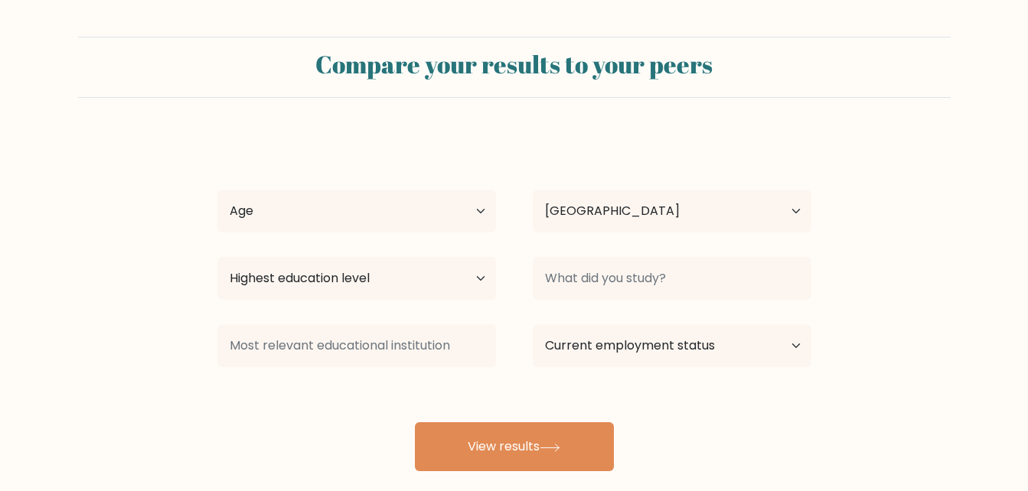
select select "US"
click at [482, 211] on select "Age Under [DEMOGRAPHIC_DATA] [DEMOGRAPHIC_DATA] [DEMOGRAPHIC_DATA] [DEMOGRAPHIC…" at bounding box center [356, 211] width 279 height 43
select select "35_44"
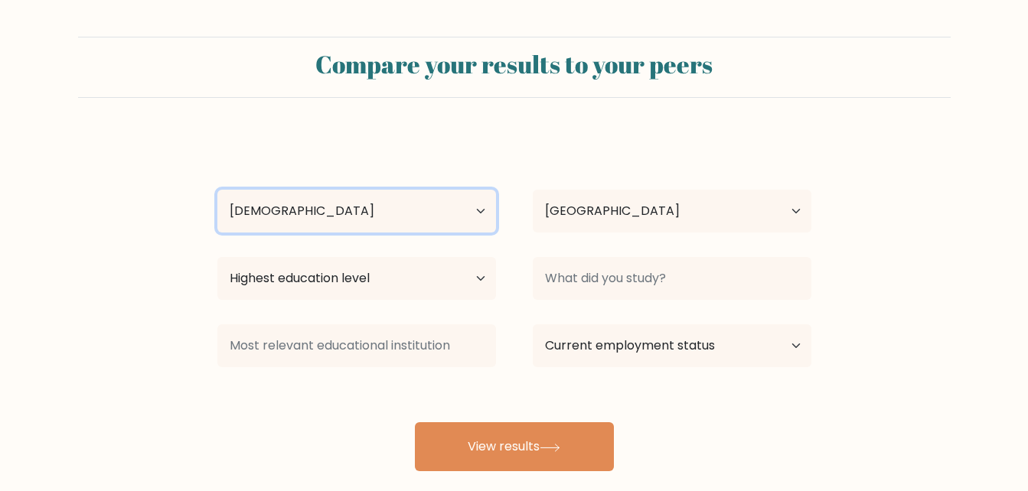
click at [217, 190] on select "Age Under [DEMOGRAPHIC_DATA] [DEMOGRAPHIC_DATA] [DEMOGRAPHIC_DATA] [DEMOGRAPHIC…" at bounding box center [356, 211] width 279 height 43
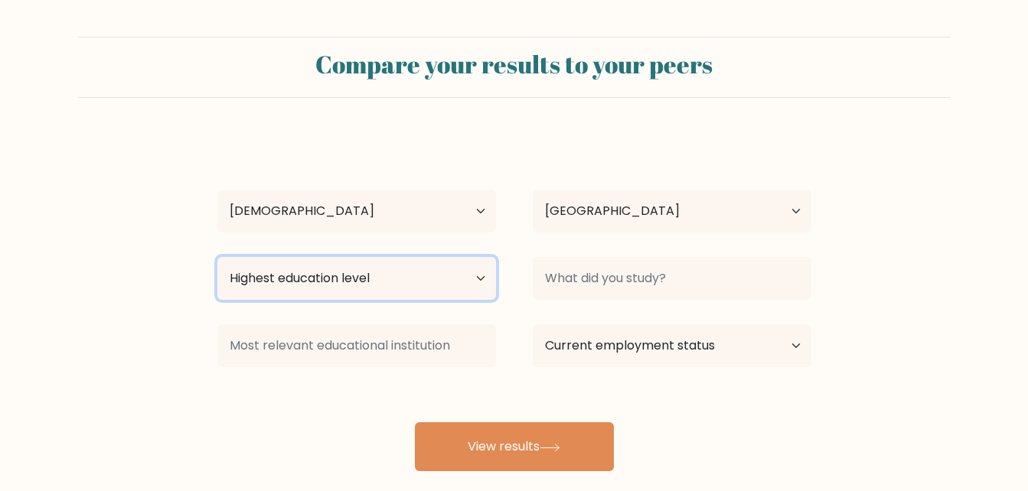
click at [474, 274] on select "Highest education level No schooling Primary Lower Secondary Upper Secondary Oc…" at bounding box center [356, 278] width 279 height 43
select select "occupation_specific"
click at [217, 257] on select "Highest education level No schooling Primary Lower Secondary Upper Secondary Oc…" at bounding box center [356, 278] width 279 height 43
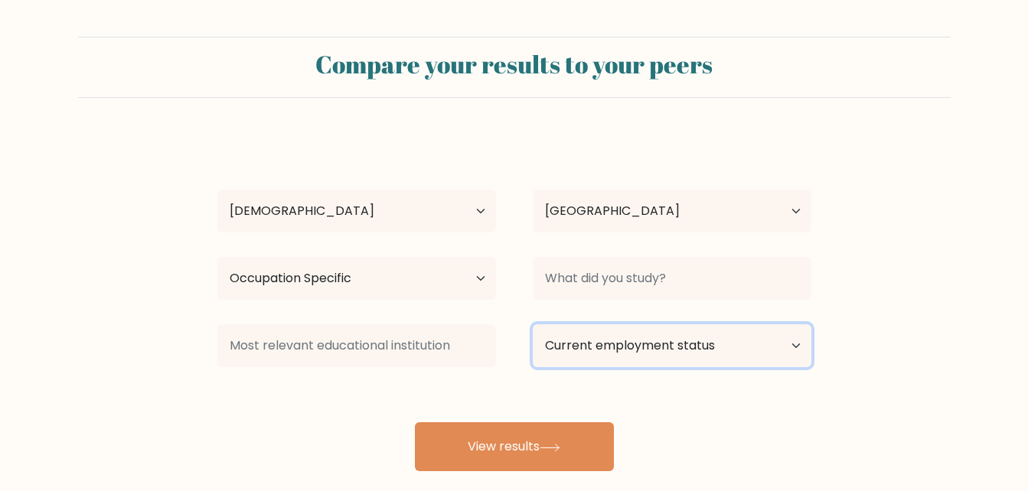
click at [795, 342] on select "Current employment status Employed Student Retired Other / prefer not to answer" at bounding box center [672, 345] width 279 height 43
select select "student"
click at [533, 324] on select "Current employment status Employed Student Retired Other / prefer not to answer" at bounding box center [672, 345] width 279 height 43
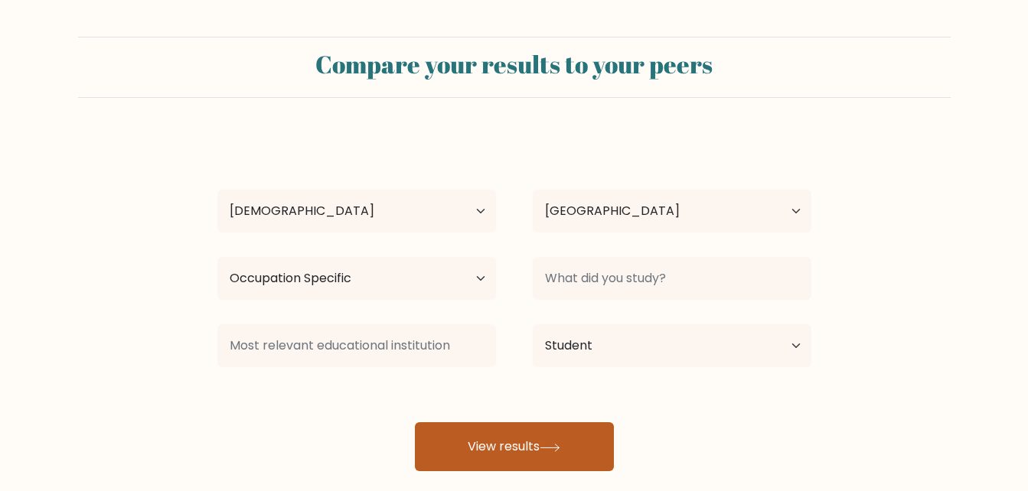
click at [569, 448] on button "View results" at bounding box center [514, 446] width 199 height 49
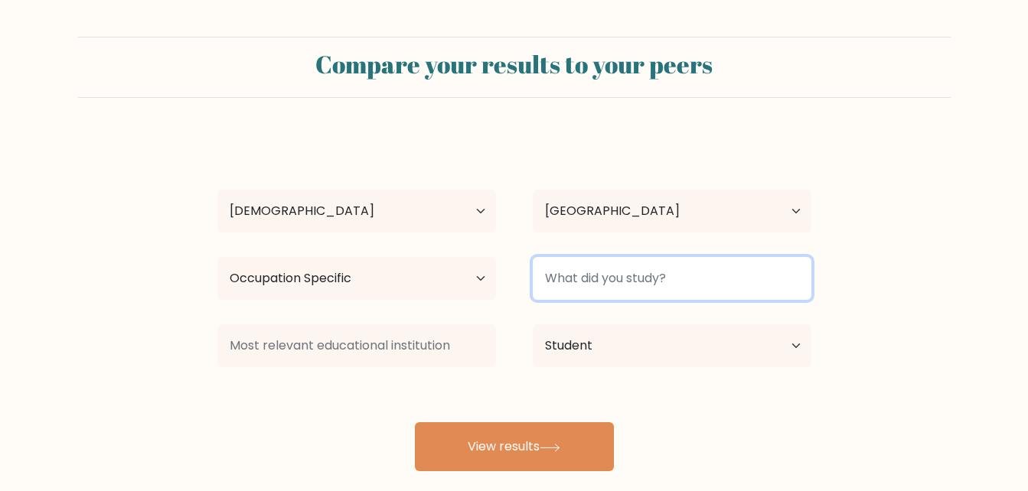
click at [603, 280] on input at bounding box center [672, 278] width 279 height 43
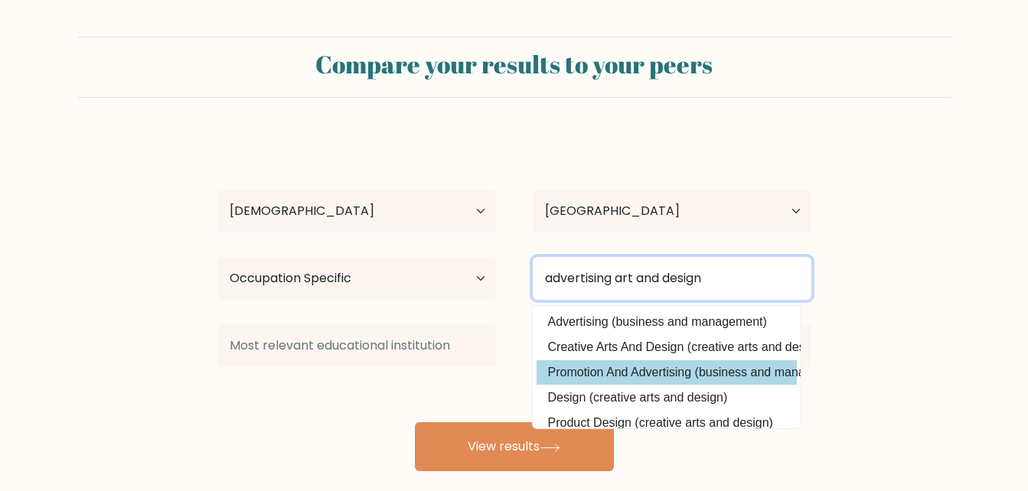
type input "advertising art and design"
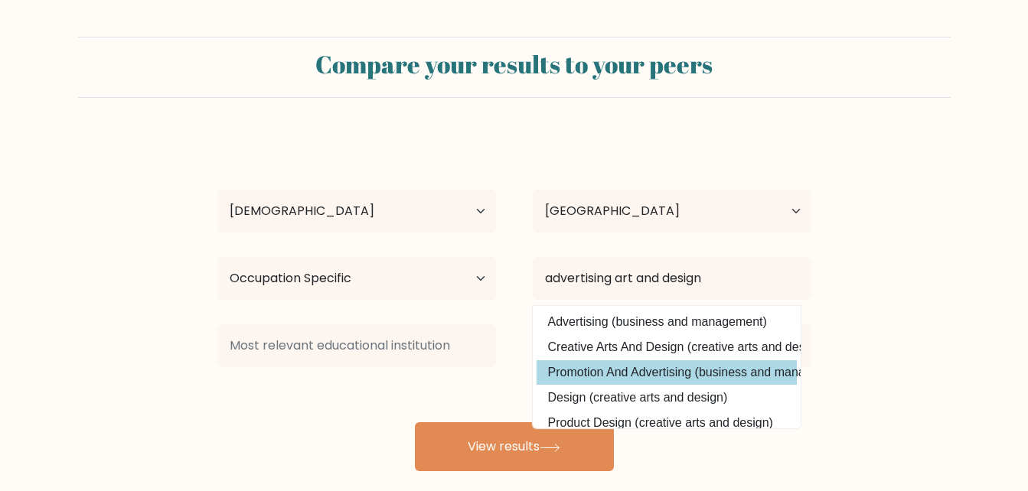
click at [647, 372] on div "laura gantt Age Under 18 years old 18-24 years old 25-34 years old 35-44 years …" at bounding box center [514, 303] width 612 height 337
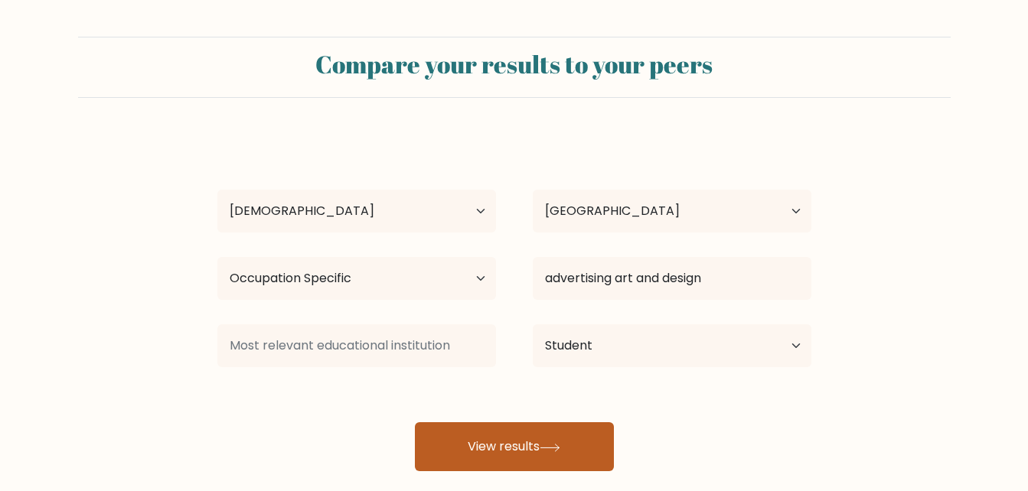
click at [560, 438] on button "View results" at bounding box center [514, 446] width 199 height 49
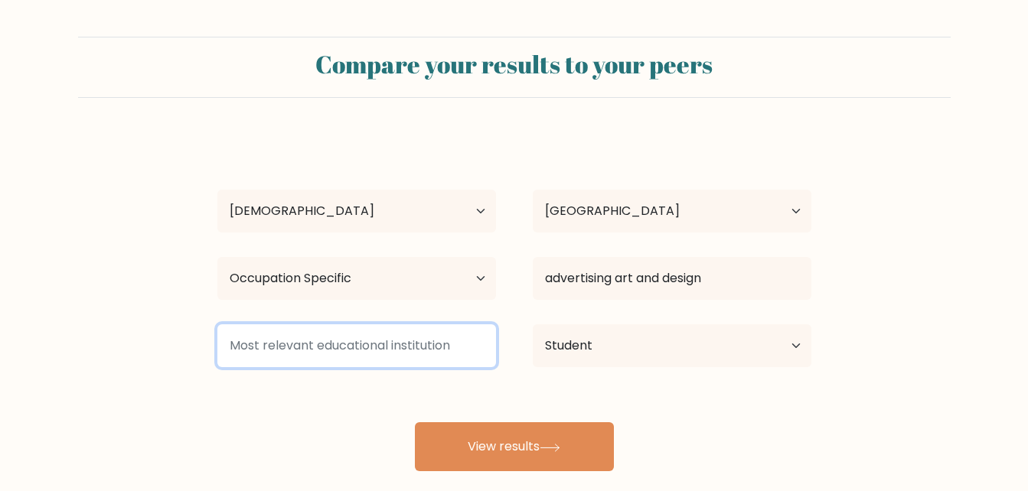
click at [361, 348] on input at bounding box center [356, 345] width 279 height 43
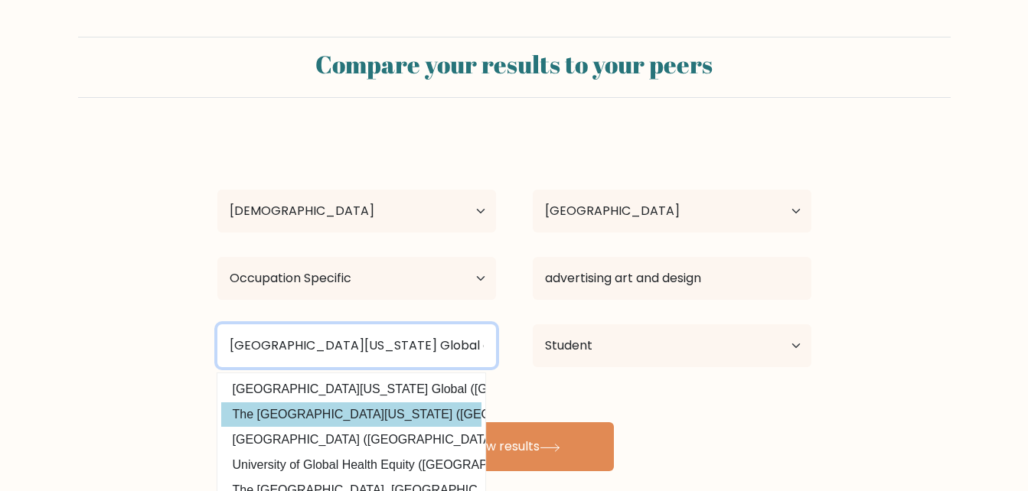
type input "University of Arizona Global campus"
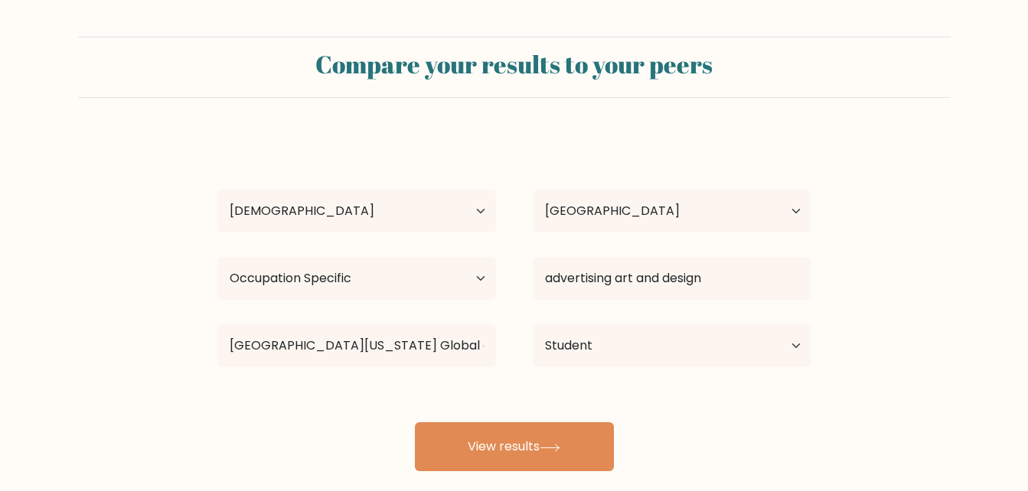
click at [364, 411] on div "laura gantt Age Under 18 years old 18-24 years old 25-34 years old 35-44 years …" at bounding box center [514, 303] width 612 height 337
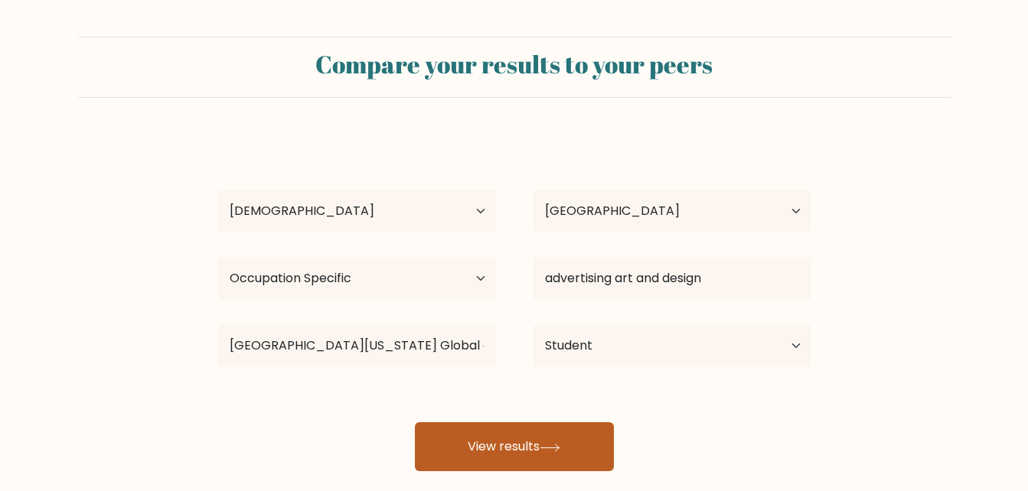
click at [537, 451] on button "View results" at bounding box center [514, 446] width 199 height 49
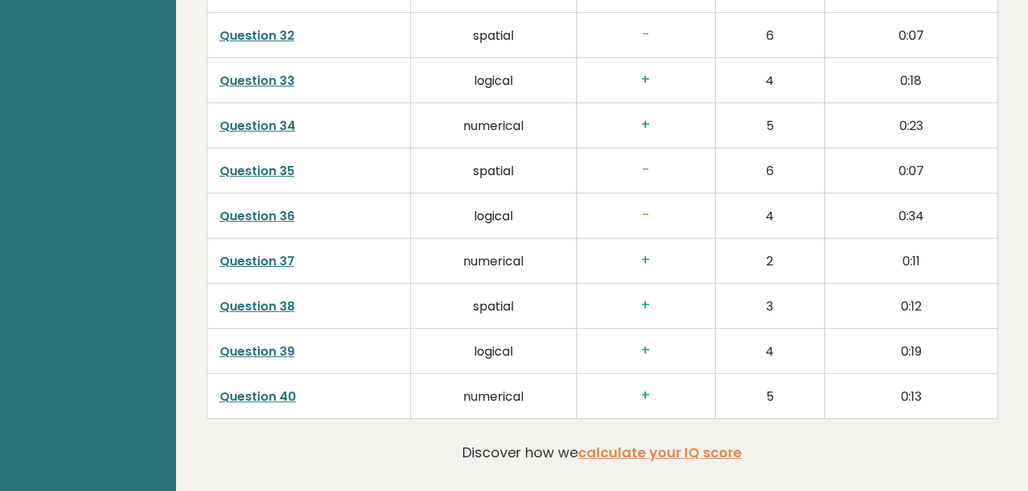
scroll to position [3916, 0]
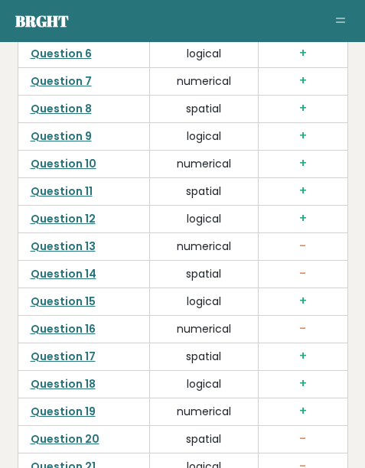
click at [318, 18] on nav "Brght LG [PERSON_NAME] Student Retake test Test others Test Results" at bounding box center [182, 21] width 334 height 21
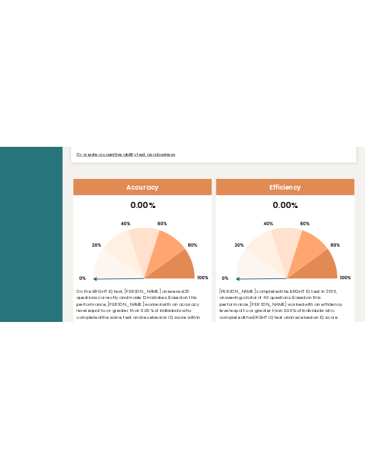
scroll to position [0, 0]
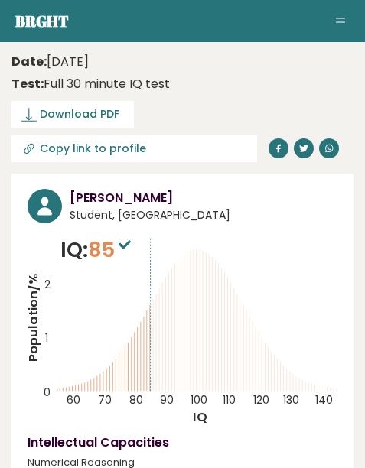
click at [334, 126] on header "Date: [DATE] Test: Full 30 minute IQ test Download PDF Downloading... Downloadi…" at bounding box center [182, 107] width 342 height 117
